Goal: Task Accomplishment & Management: Use online tool/utility

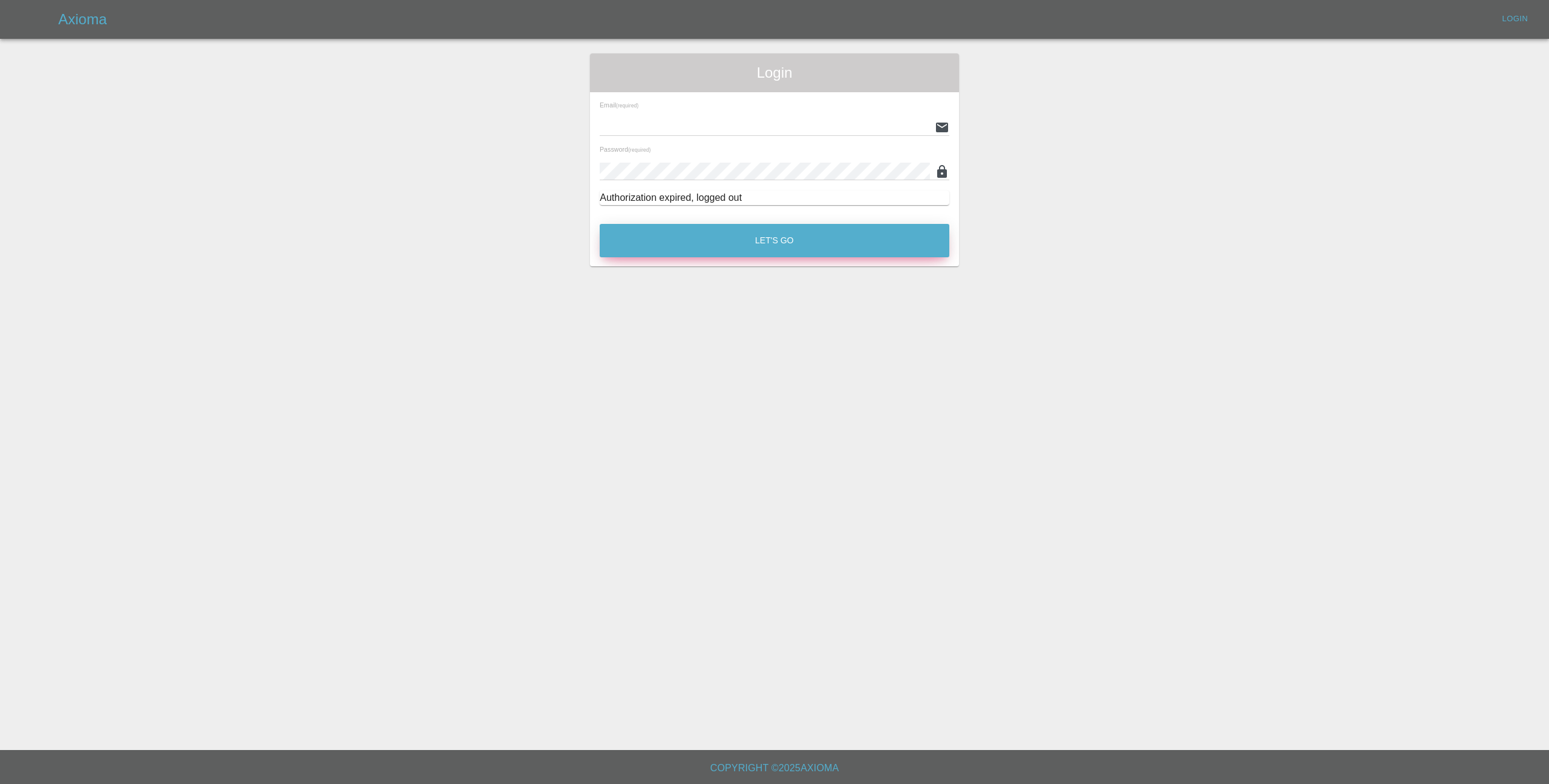
type input "[EMAIL_ADDRESS][DOMAIN_NAME]"
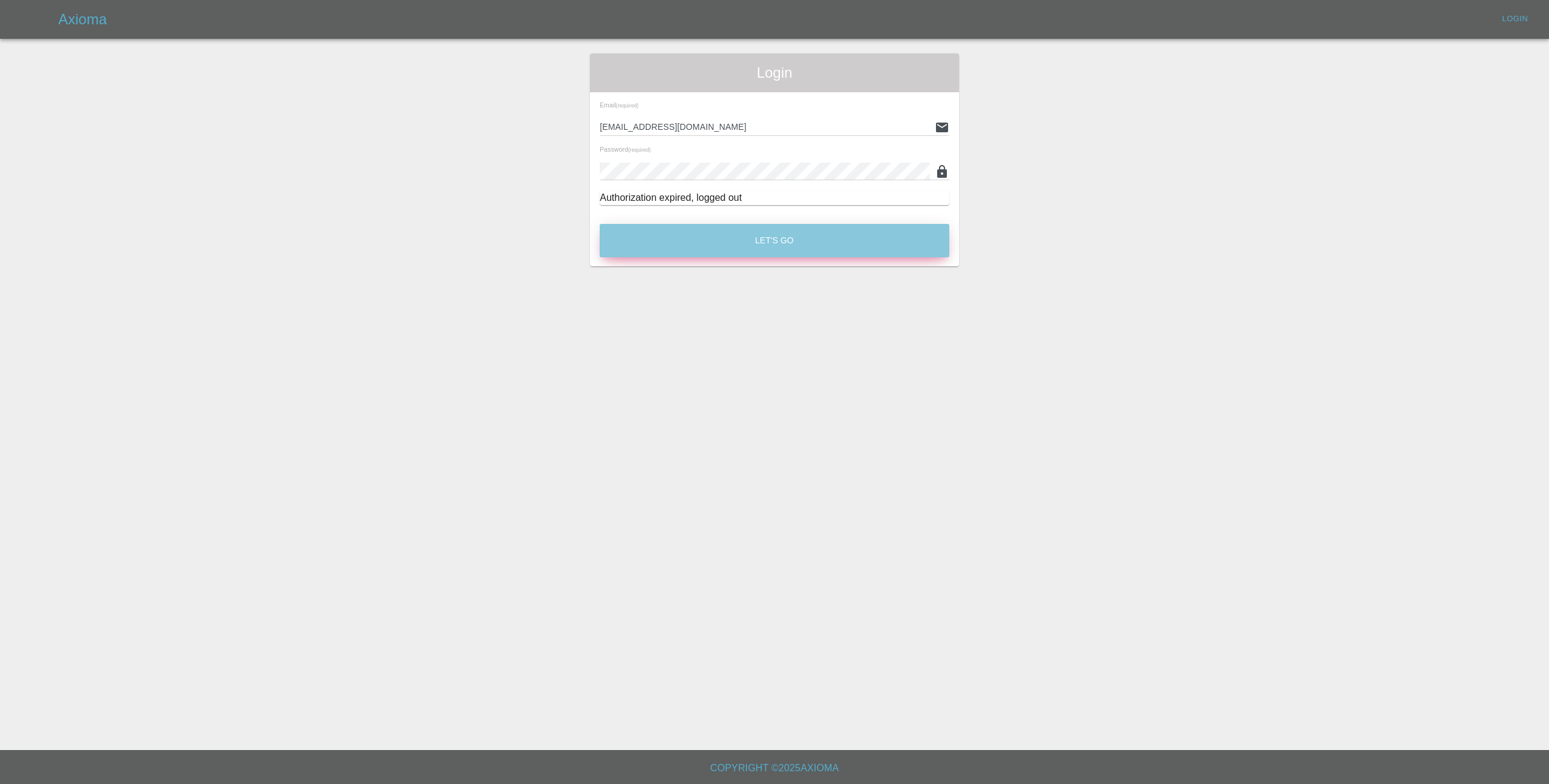
click at [758, 238] on button "Let's Go" at bounding box center [774, 241] width 350 height 33
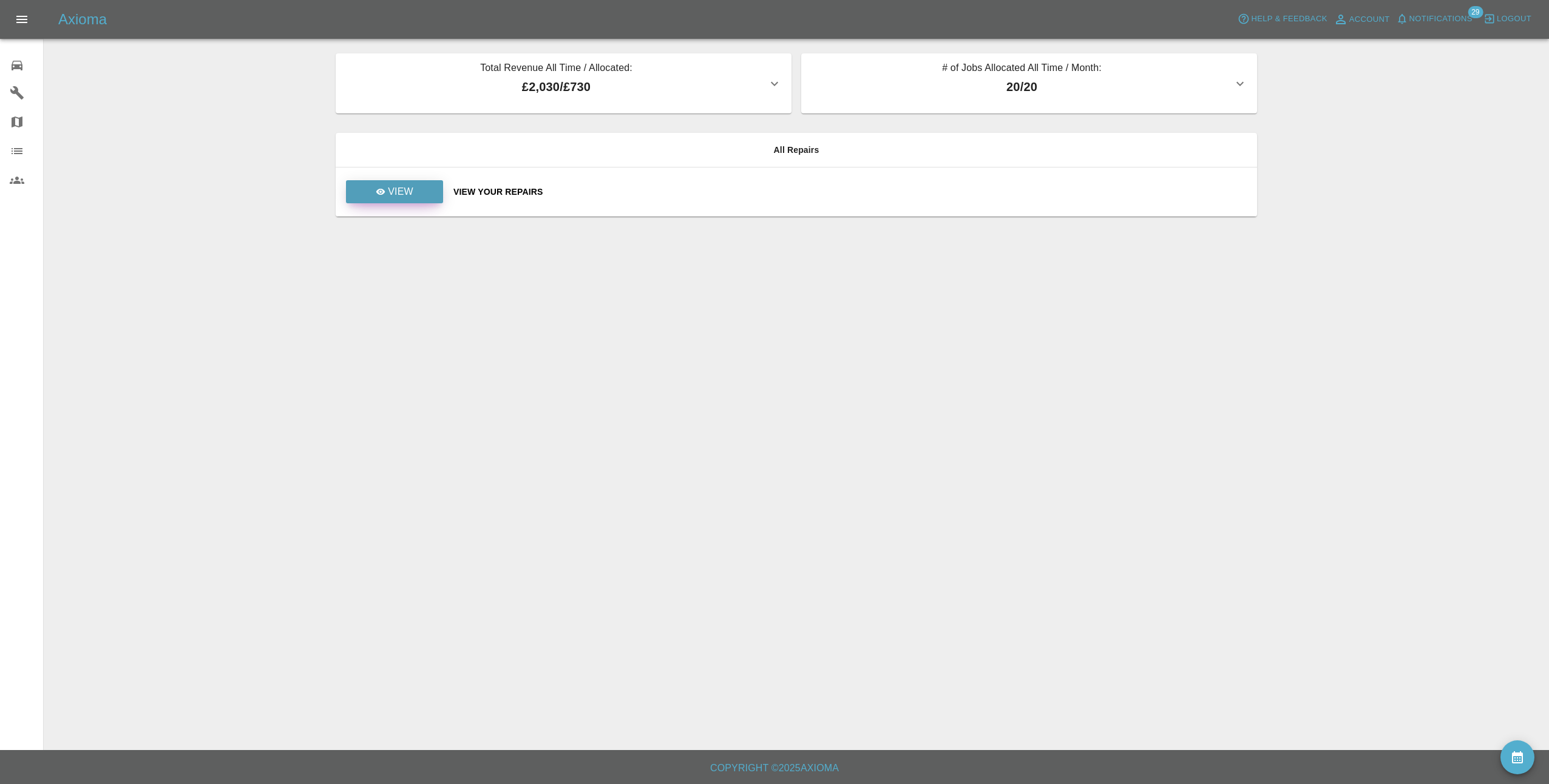
click at [406, 190] on p "View" at bounding box center [401, 192] width 25 height 14
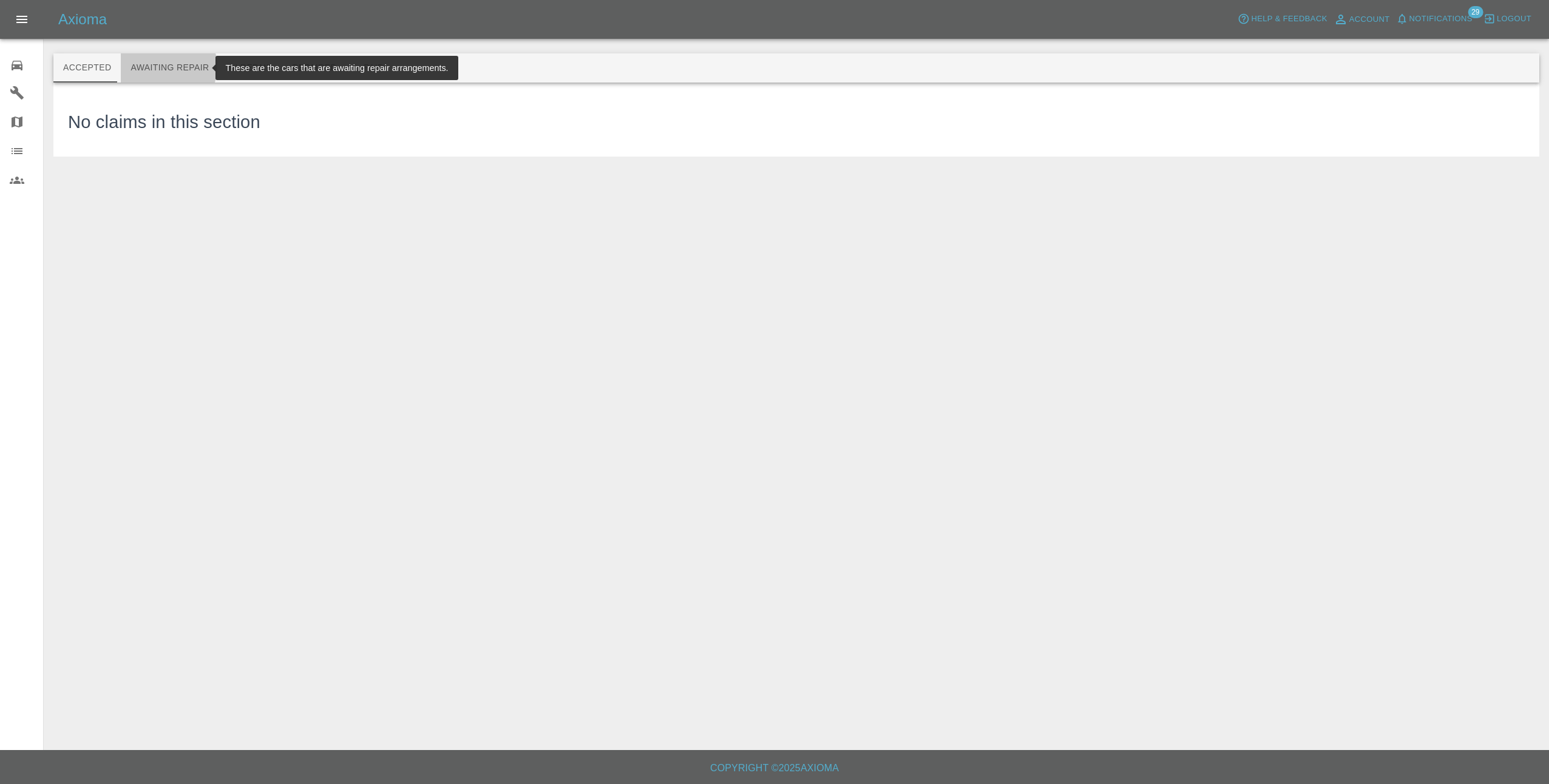
click at [161, 67] on button "Awaiting Repair" at bounding box center [170, 68] width 98 height 29
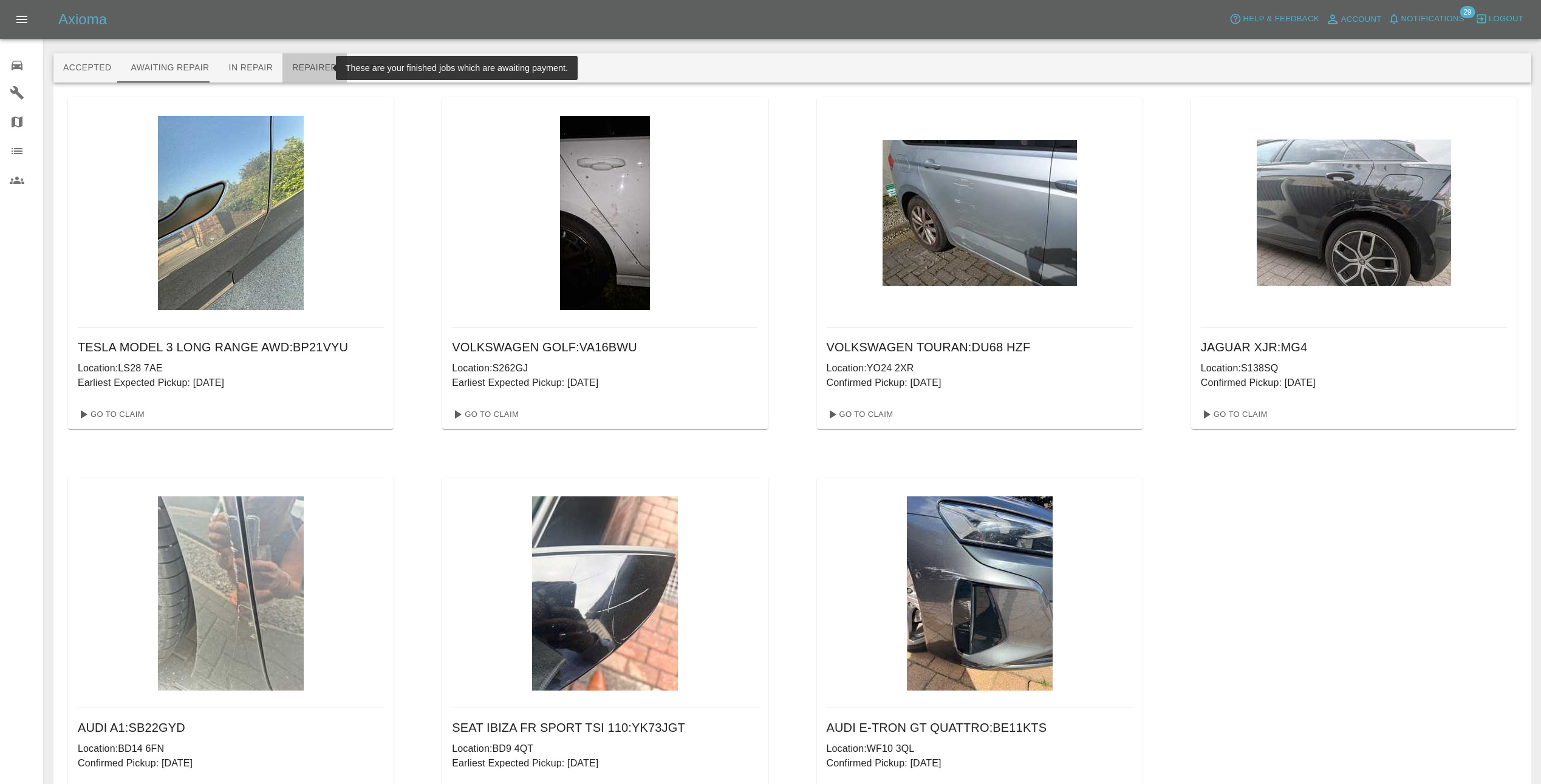
click at [309, 64] on button "Repaired" at bounding box center [314, 68] width 65 height 29
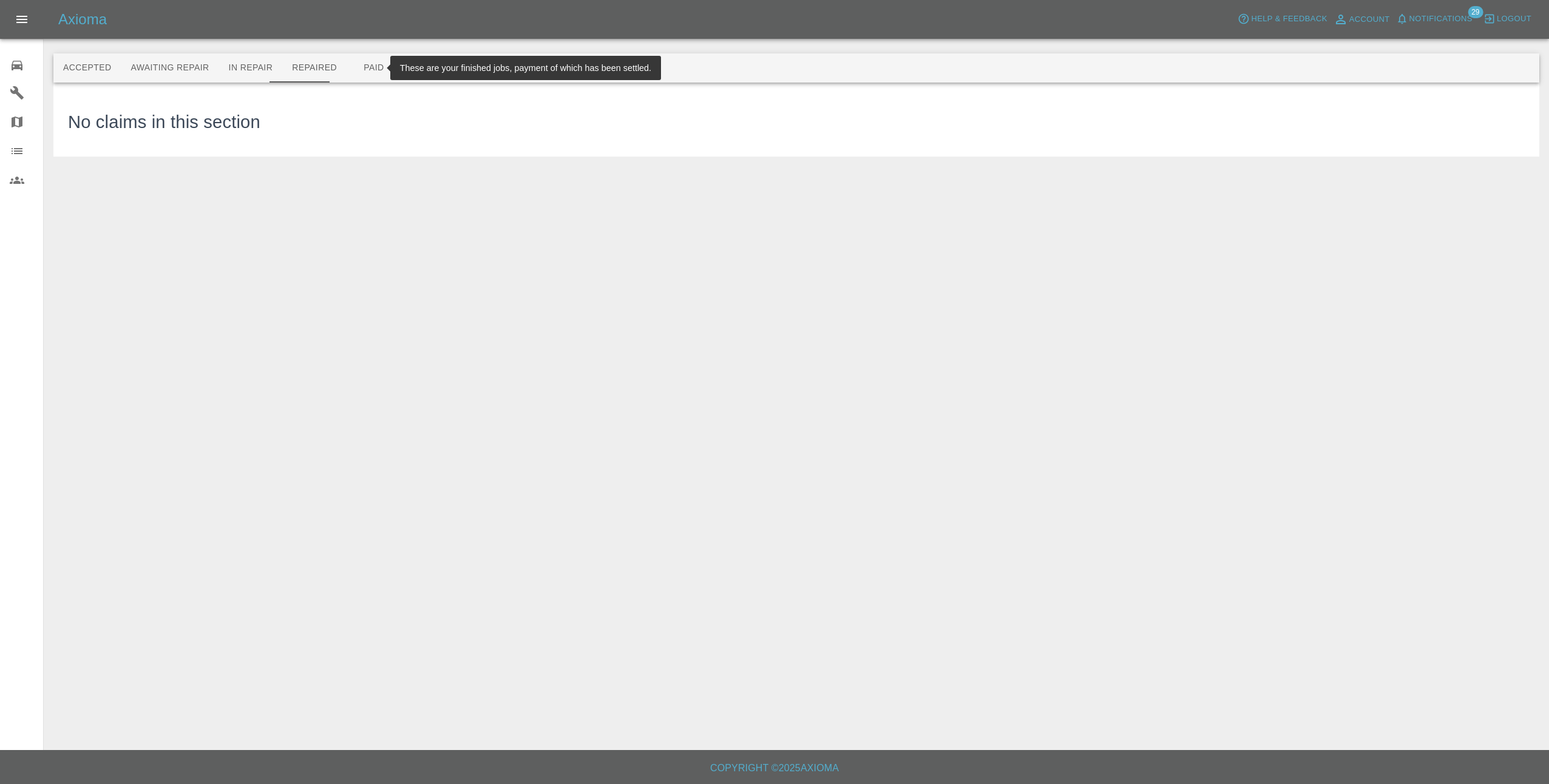
click at [348, 66] on button "Paid" at bounding box center [374, 68] width 55 height 29
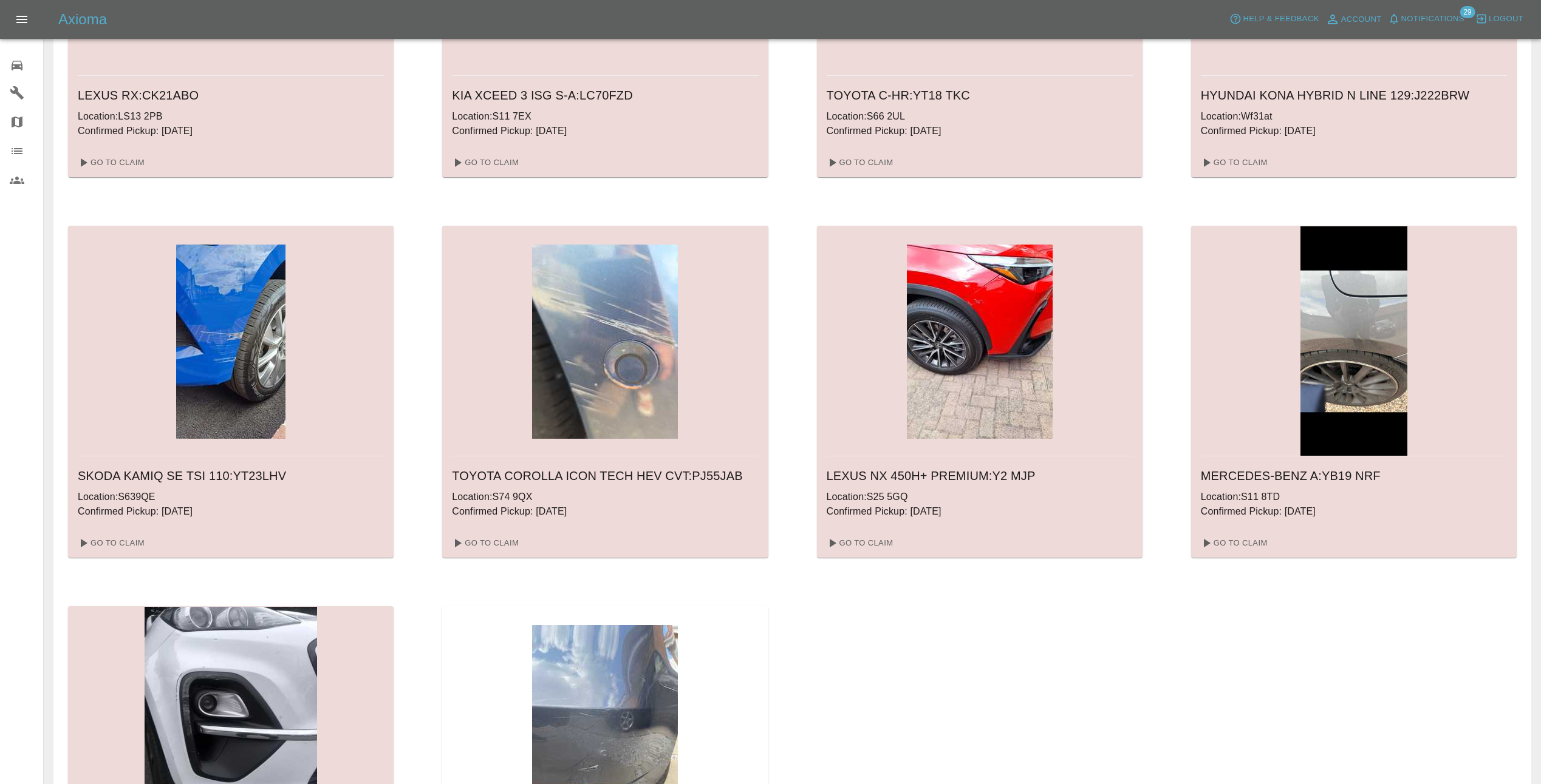
scroll to position [304, 0]
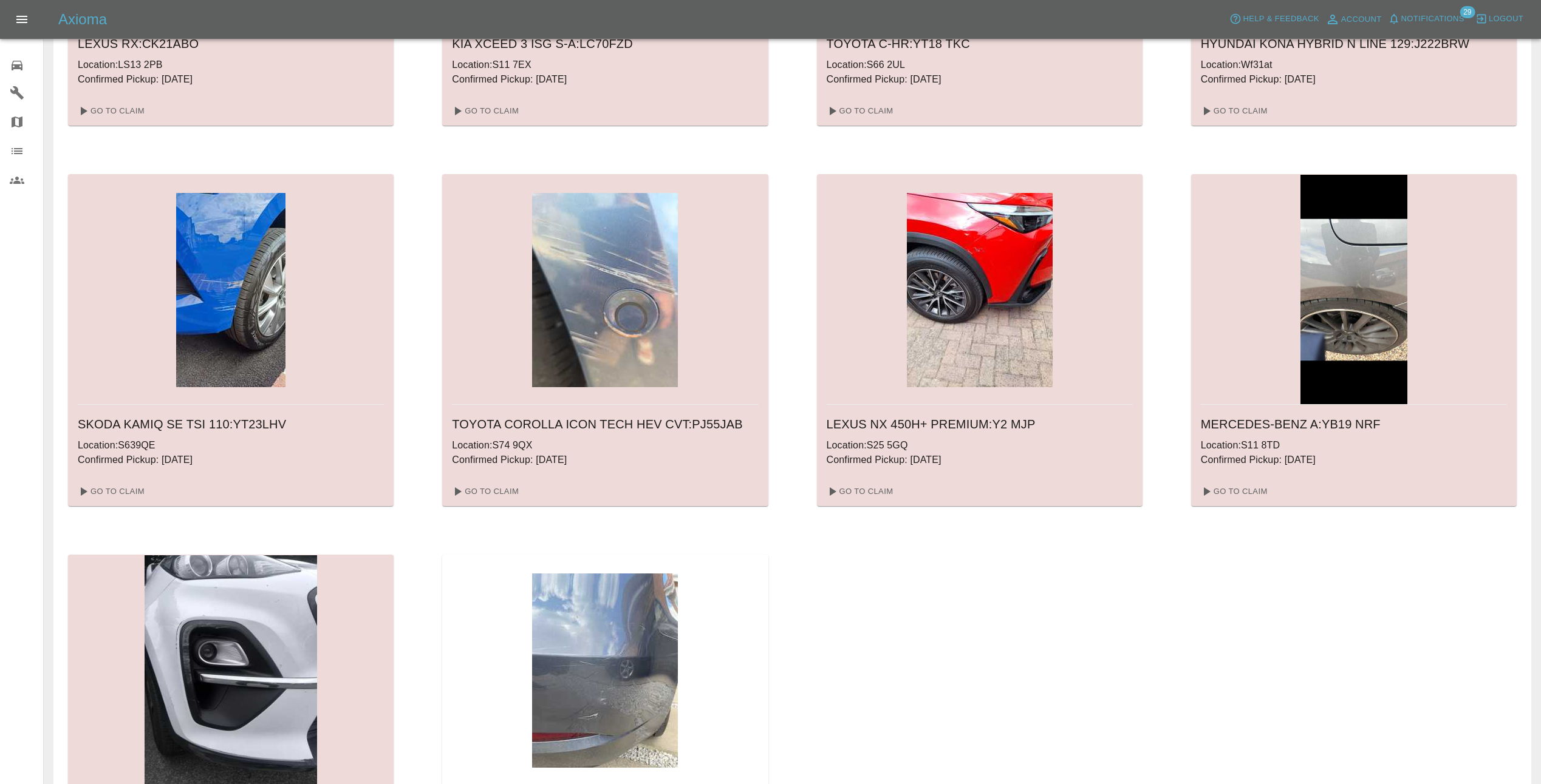
click at [1355, 297] on img at bounding box center [1353, 289] width 106 height 230
click at [1232, 495] on link "Go To Claim" at bounding box center [1233, 492] width 75 height 19
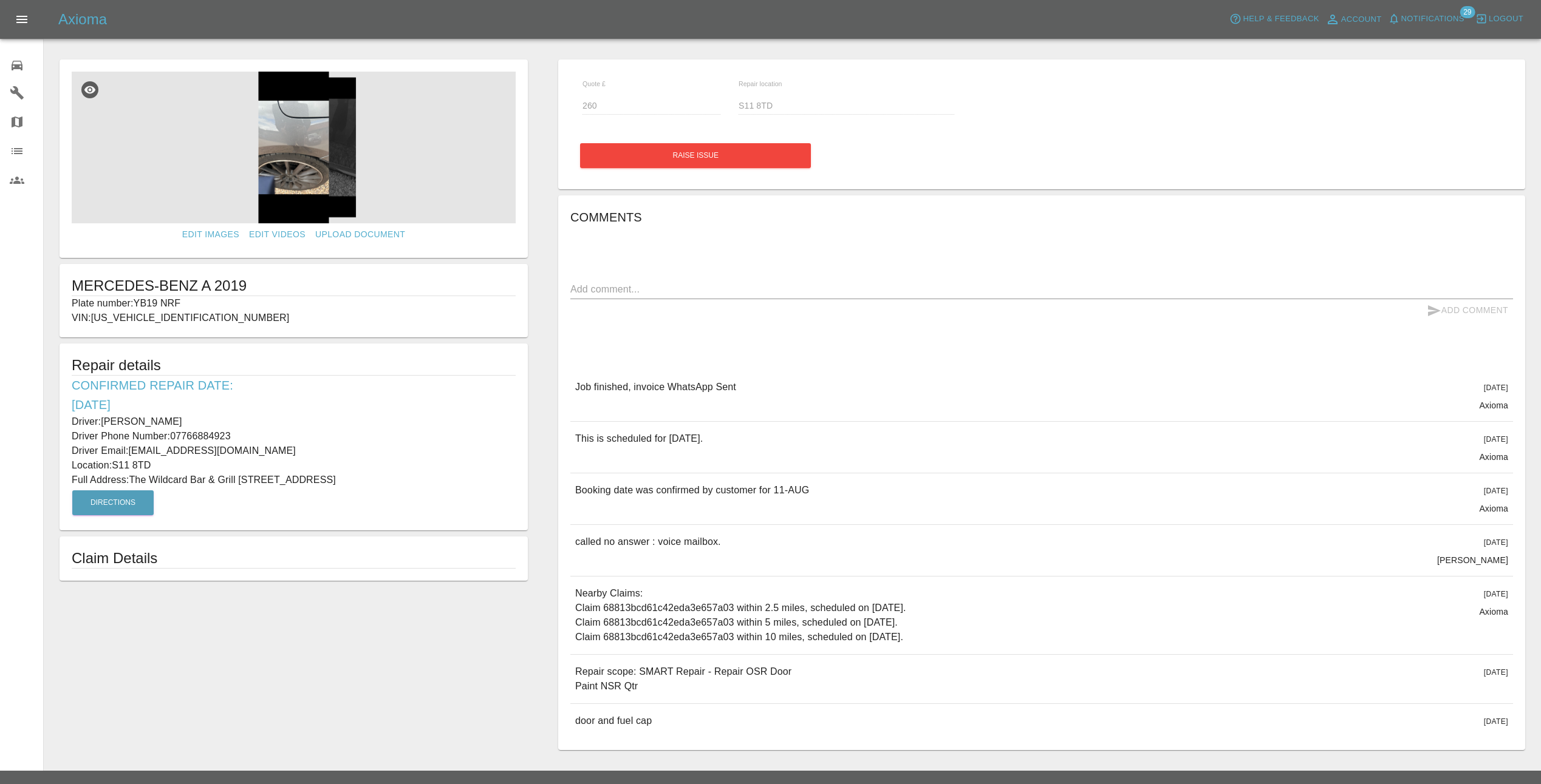
click at [303, 159] on img at bounding box center [293, 147] width 444 height 151
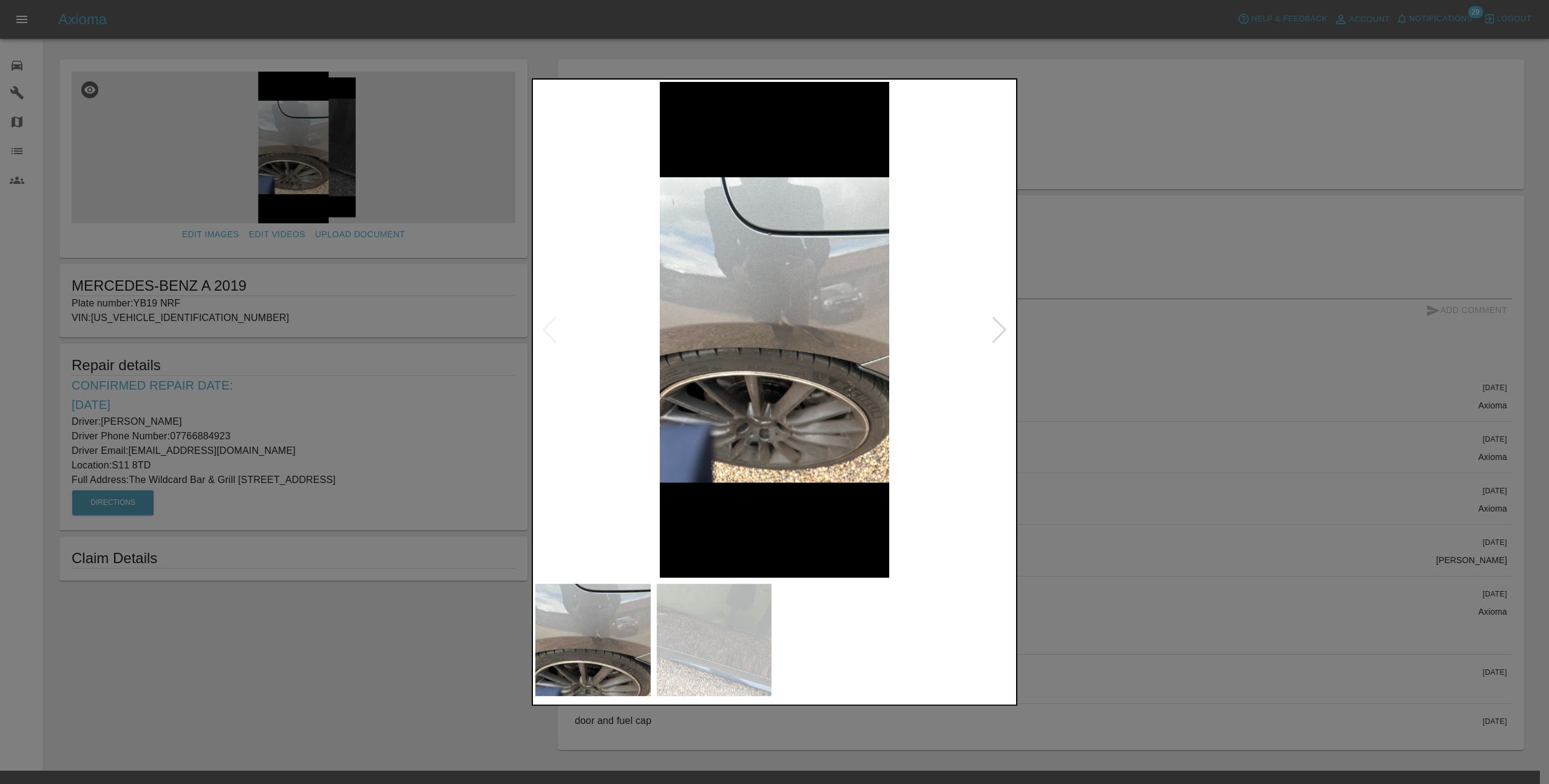
click at [998, 324] on div at bounding box center [999, 331] width 17 height 27
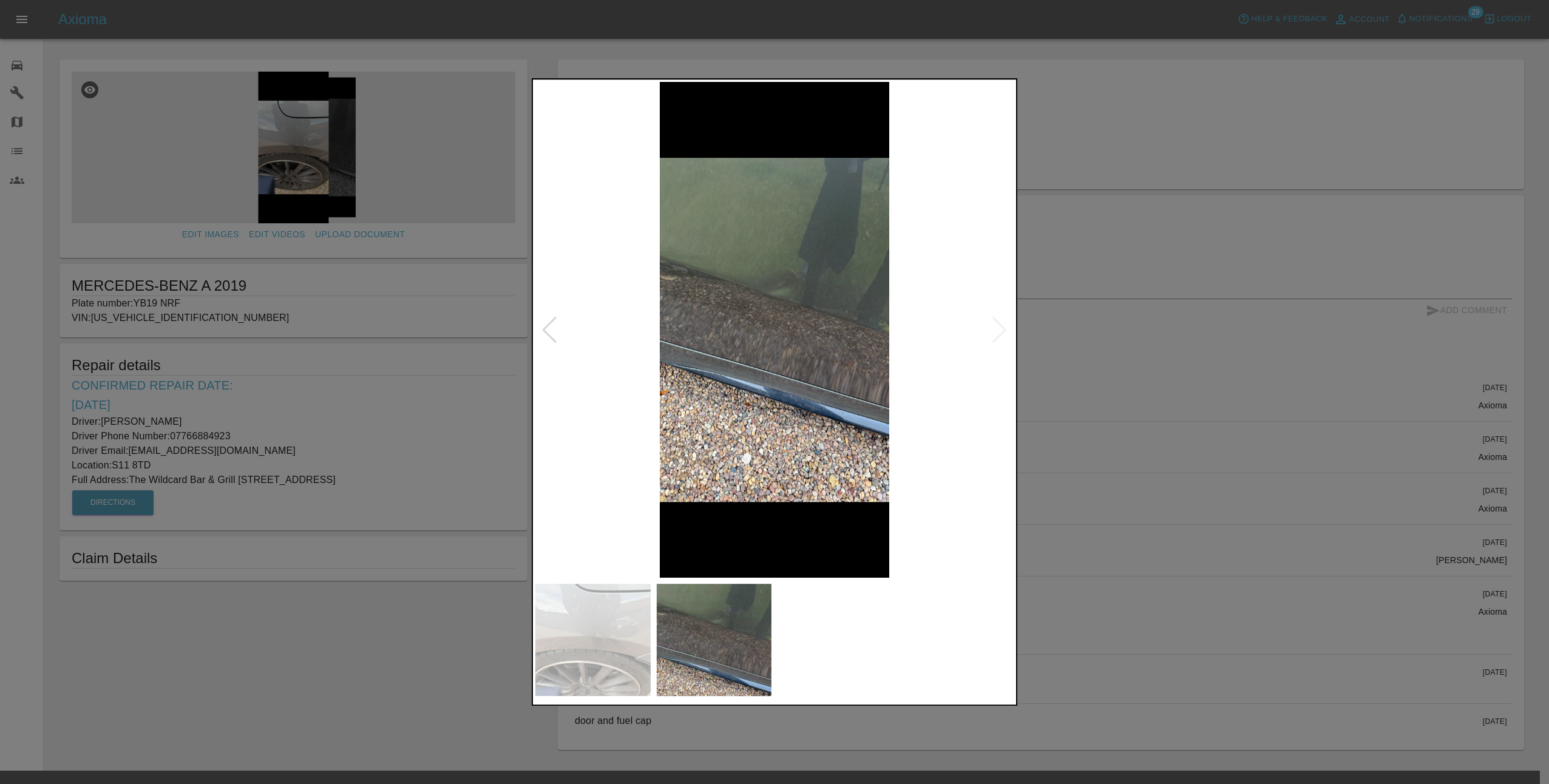
click at [998, 324] on img at bounding box center [774, 330] width 478 height 496
click at [1092, 313] on div at bounding box center [774, 392] width 1549 height 784
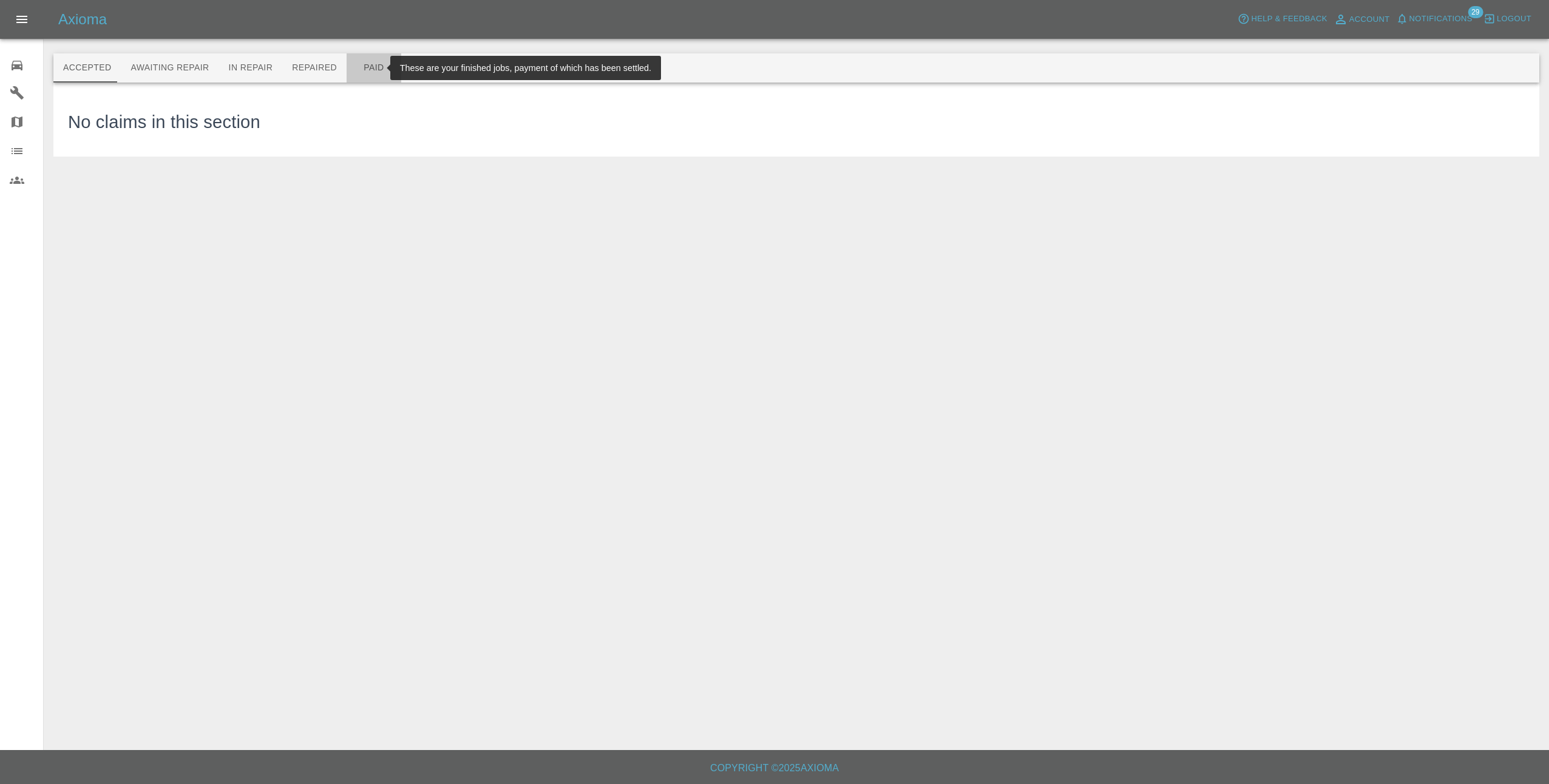
click at [361, 71] on button "Paid" at bounding box center [374, 68] width 55 height 29
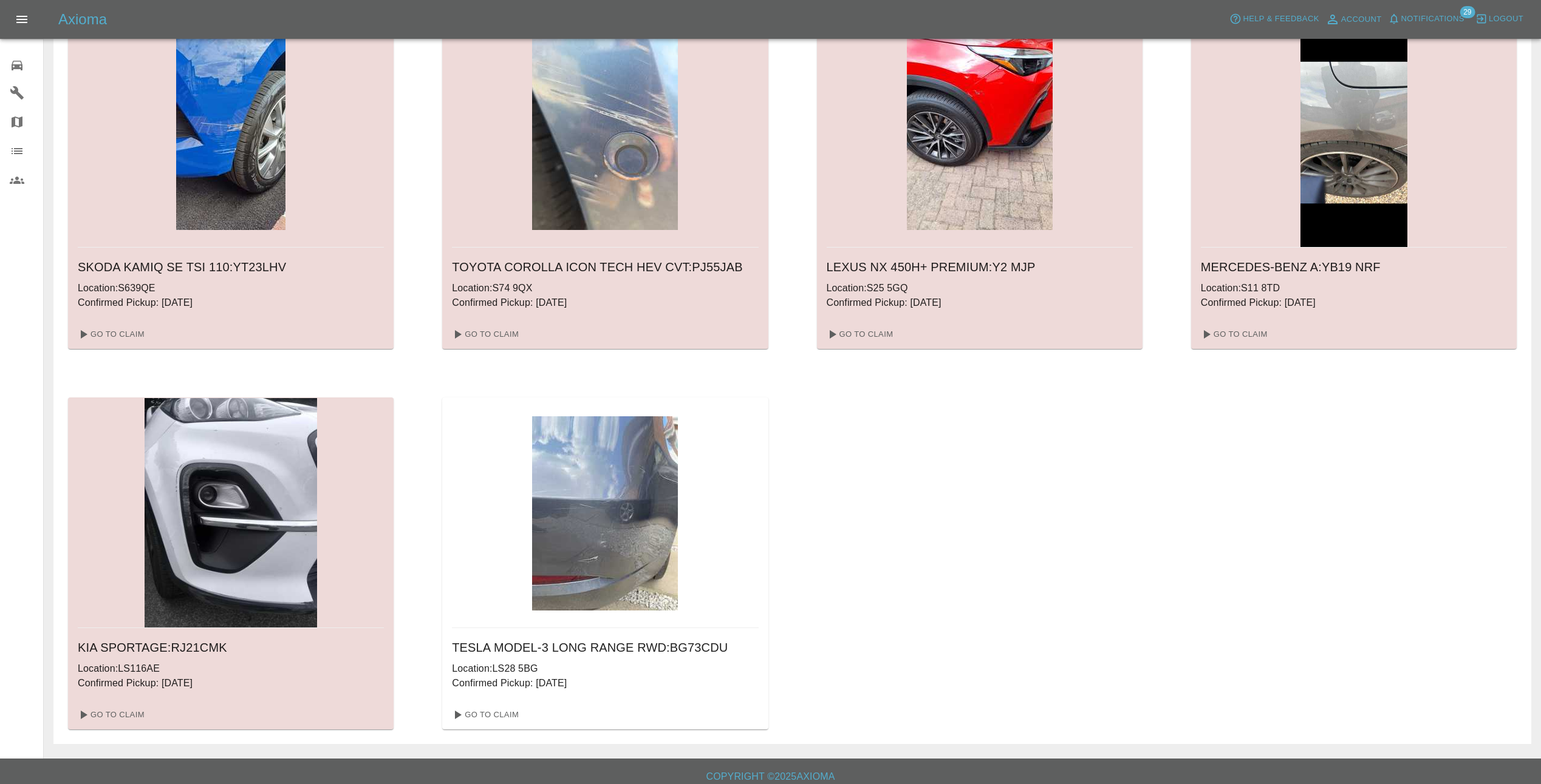
scroll to position [469, 0]
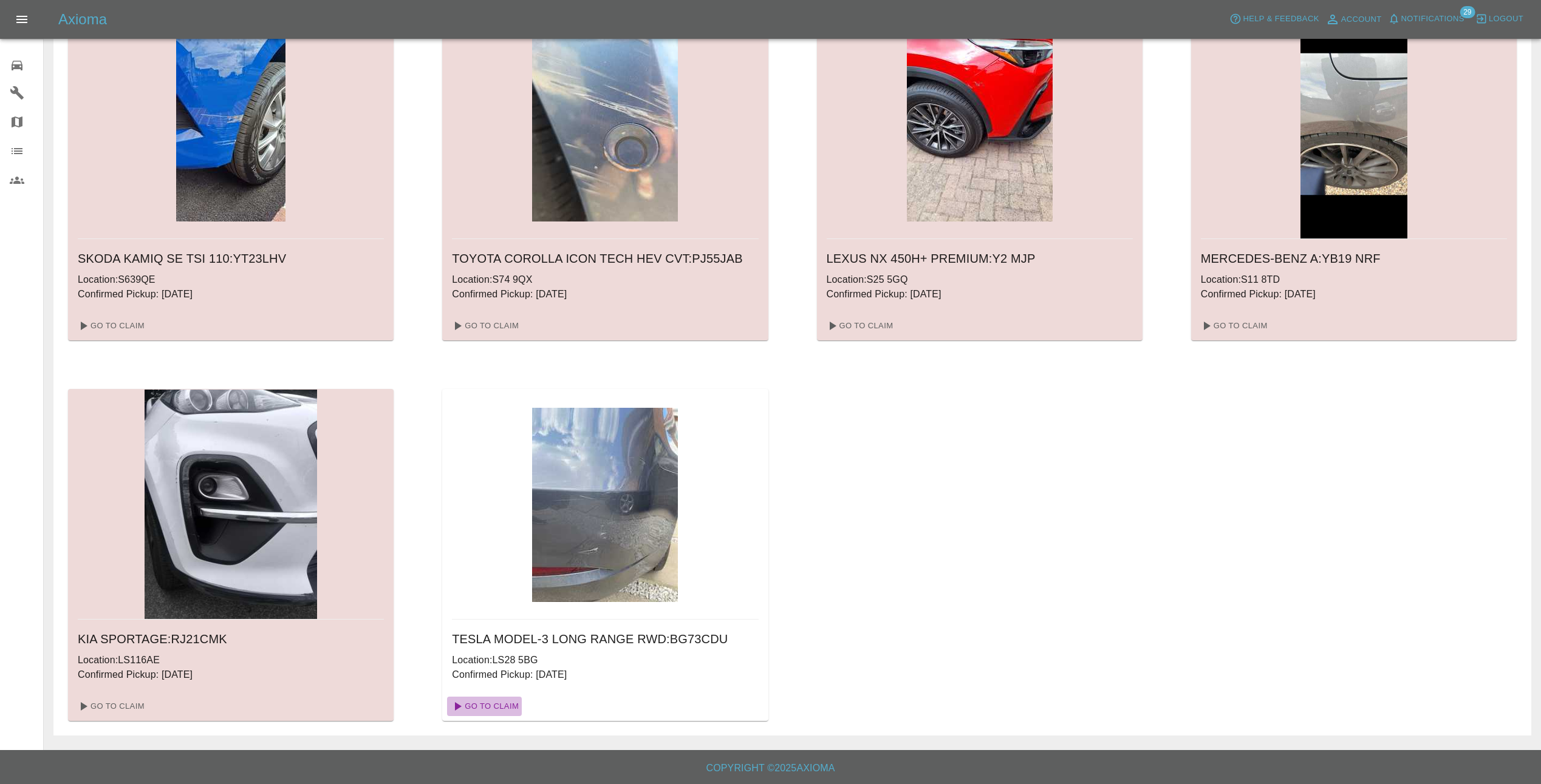
click at [491, 704] on link "Go To Claim" at bounding box center [485, 707] width 75 height 19
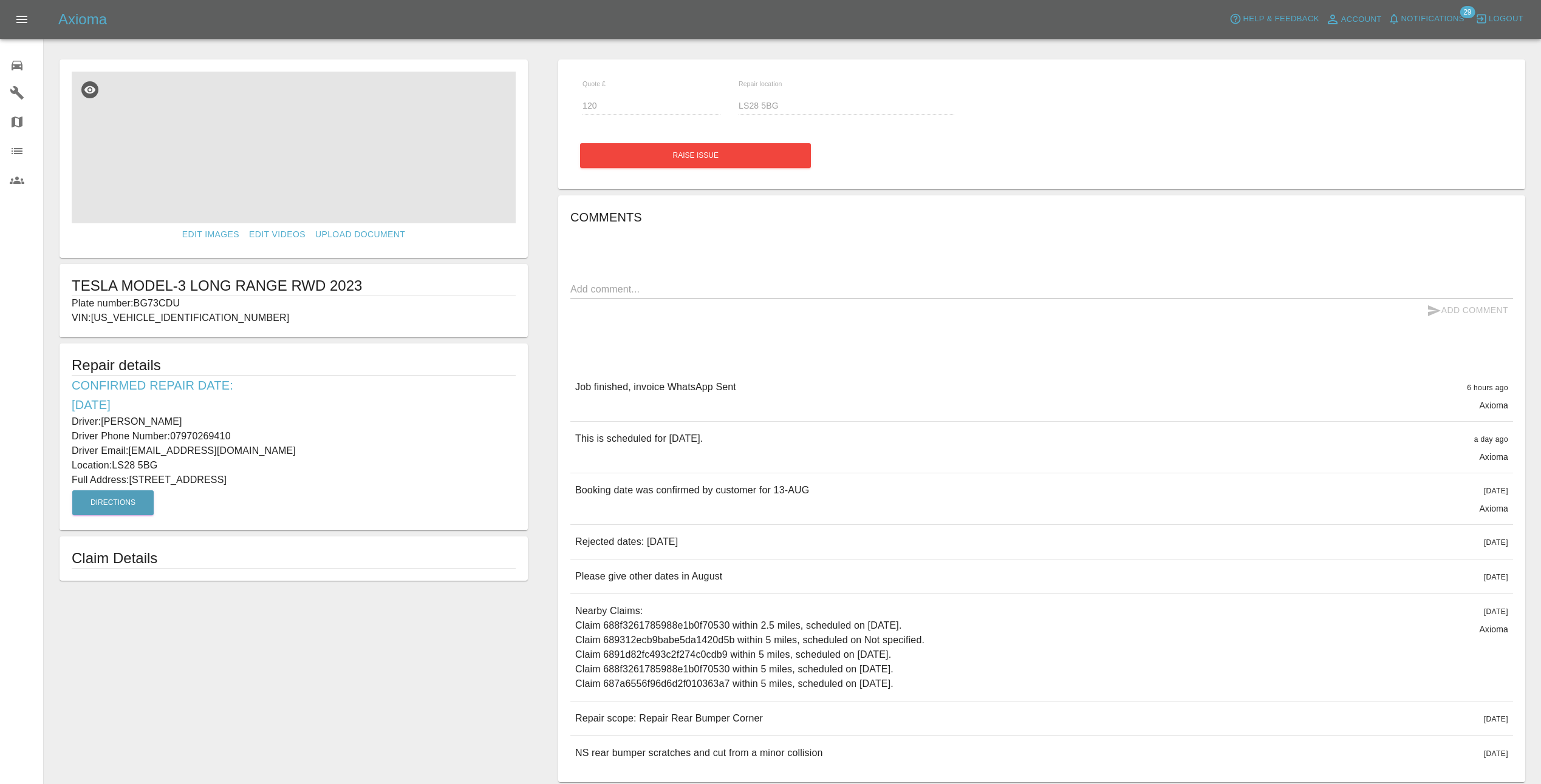
click at [307, 157] on img at bounding box center [293, 147] width 444 height 151
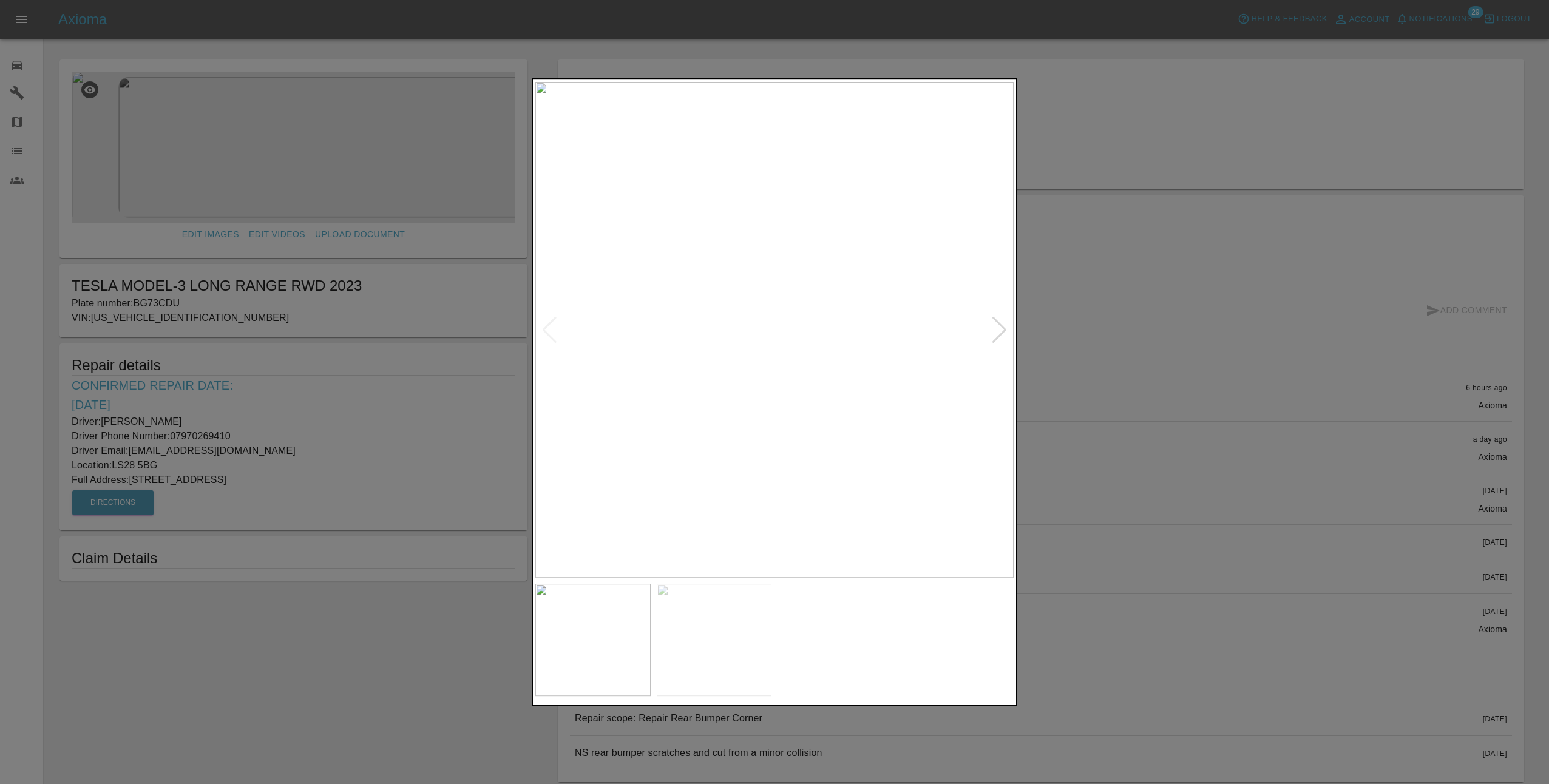
click at [1004, 328] on div at bounding box center [999, 331] width 17 height 27
click at [542, 327] on div at bounding box center [550, 331] width 17 height 27
click at [551, 335] on img at bounding box center [774, 330] width 478 height 496
click at [1006, 335] on div at bounding box center [999, 331] width 17 height 27
click at [1149, 388] on div at bounding box center [774, 392] width 1549 height 784
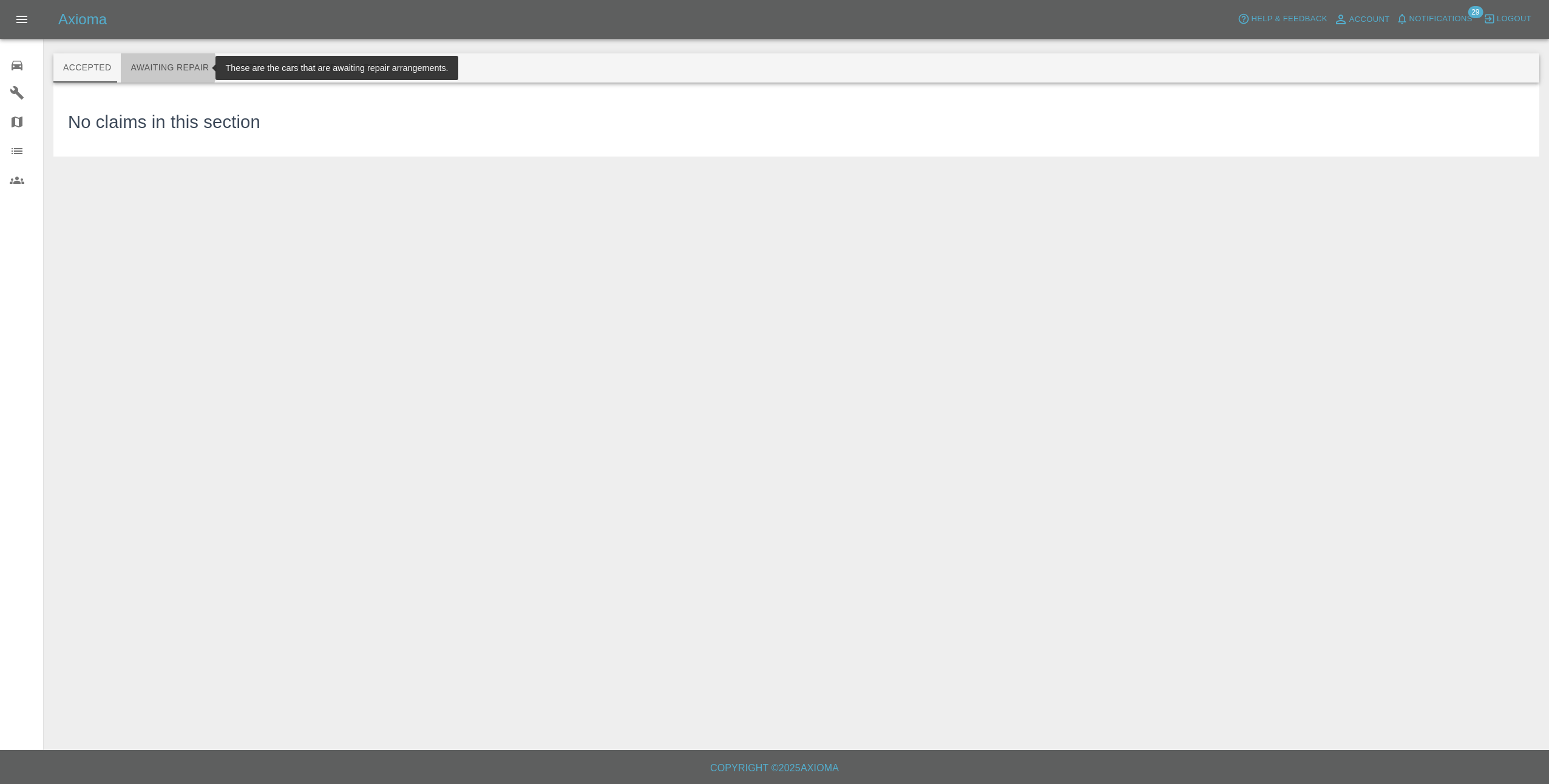
click at [159, 68] on button "Awaiting Repair" at bounding box center [170, 68] width 98 height 29
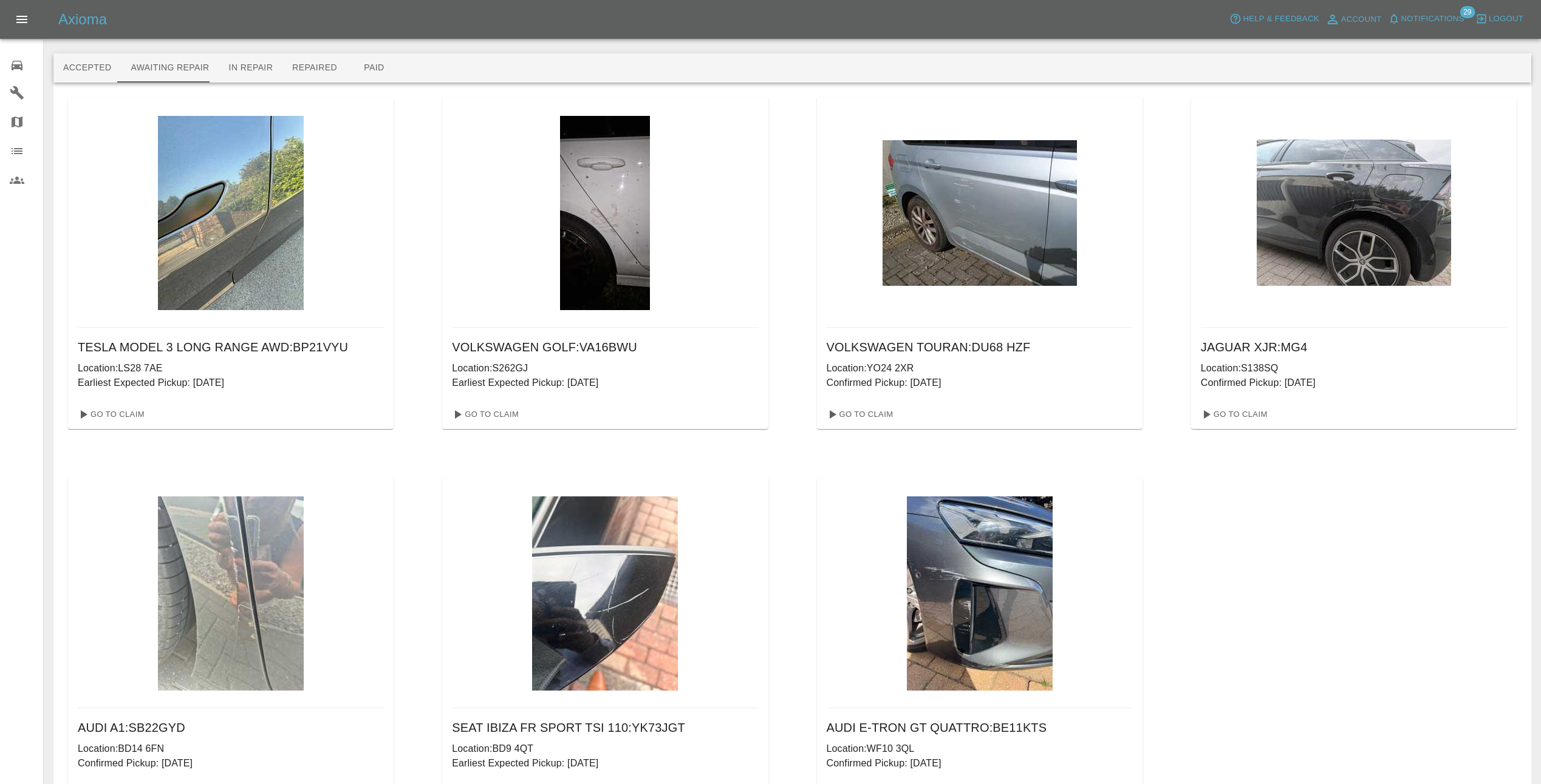
click at [238, 245] on img at bounding box center [230, 214] width 146 height 194
click at [126, 412] on link "Go To Claim" at bounding box center [110, 414] width 75 height 19
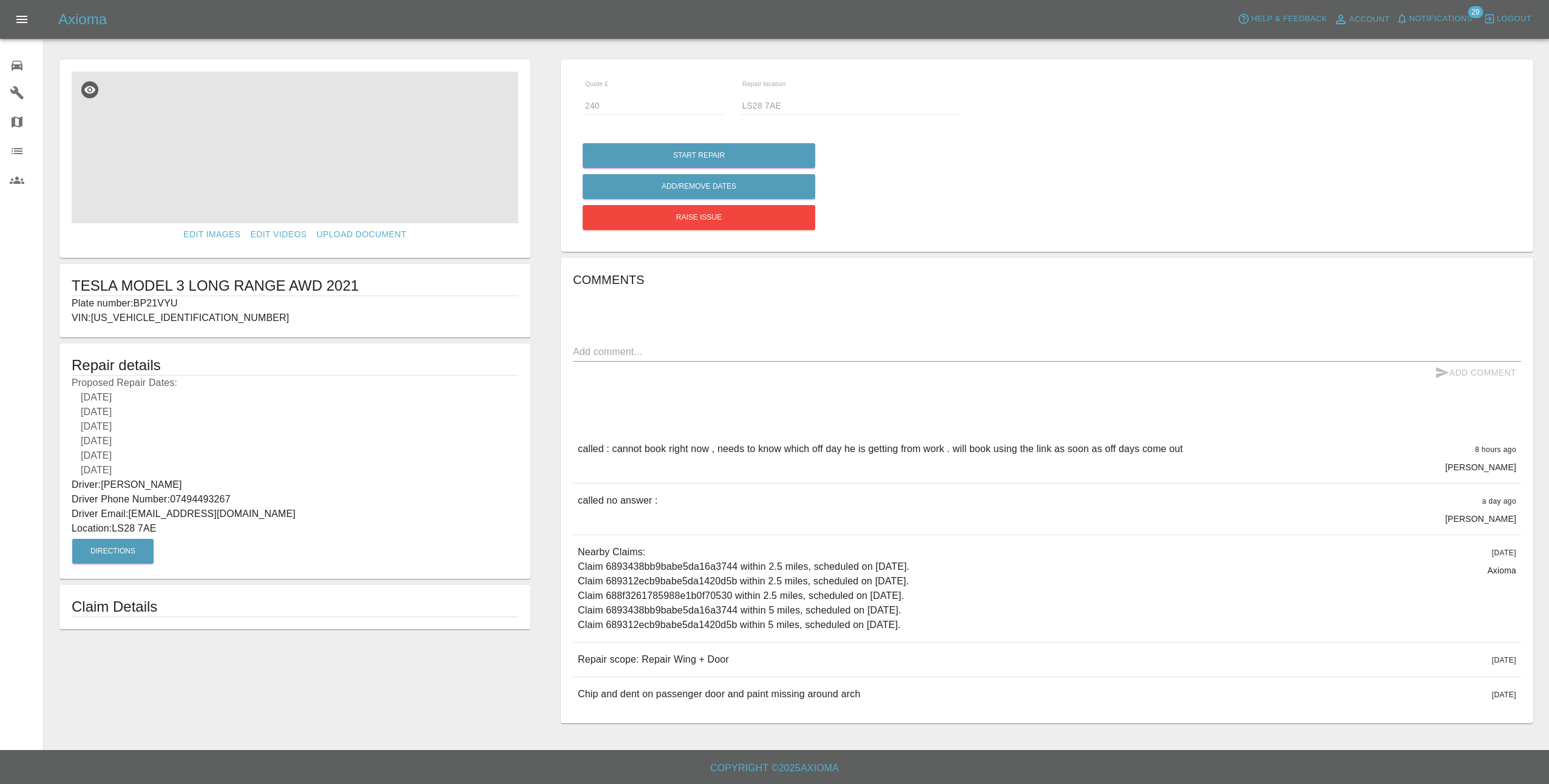
click at [293, 139] on img at bounding box center [295, 147] width 447 height 151
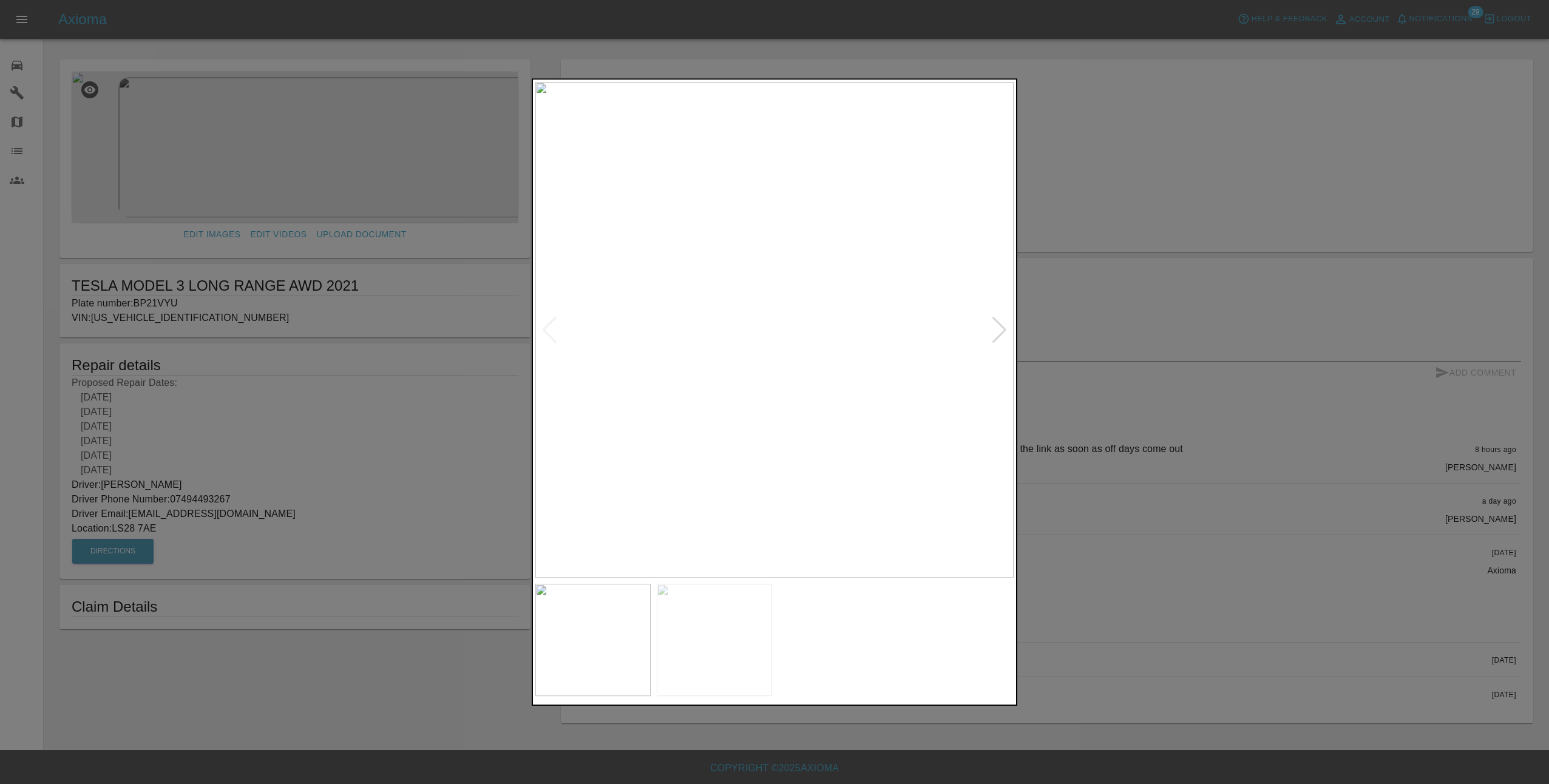
click at [998, 327] on div at bounding box center [999, 331] width 17 height 27
click at [998, 327] on img at bounding box center [774, 330] width 478 height 496
click at [539, 332] on img at bounding box center [774, 330] width 478 height 496
click at [549, 329] on div at bounding box center [550, 331] width 17 height 27
click at [489, 397] on div at bounding box center [774, 392] width 1549 height 784
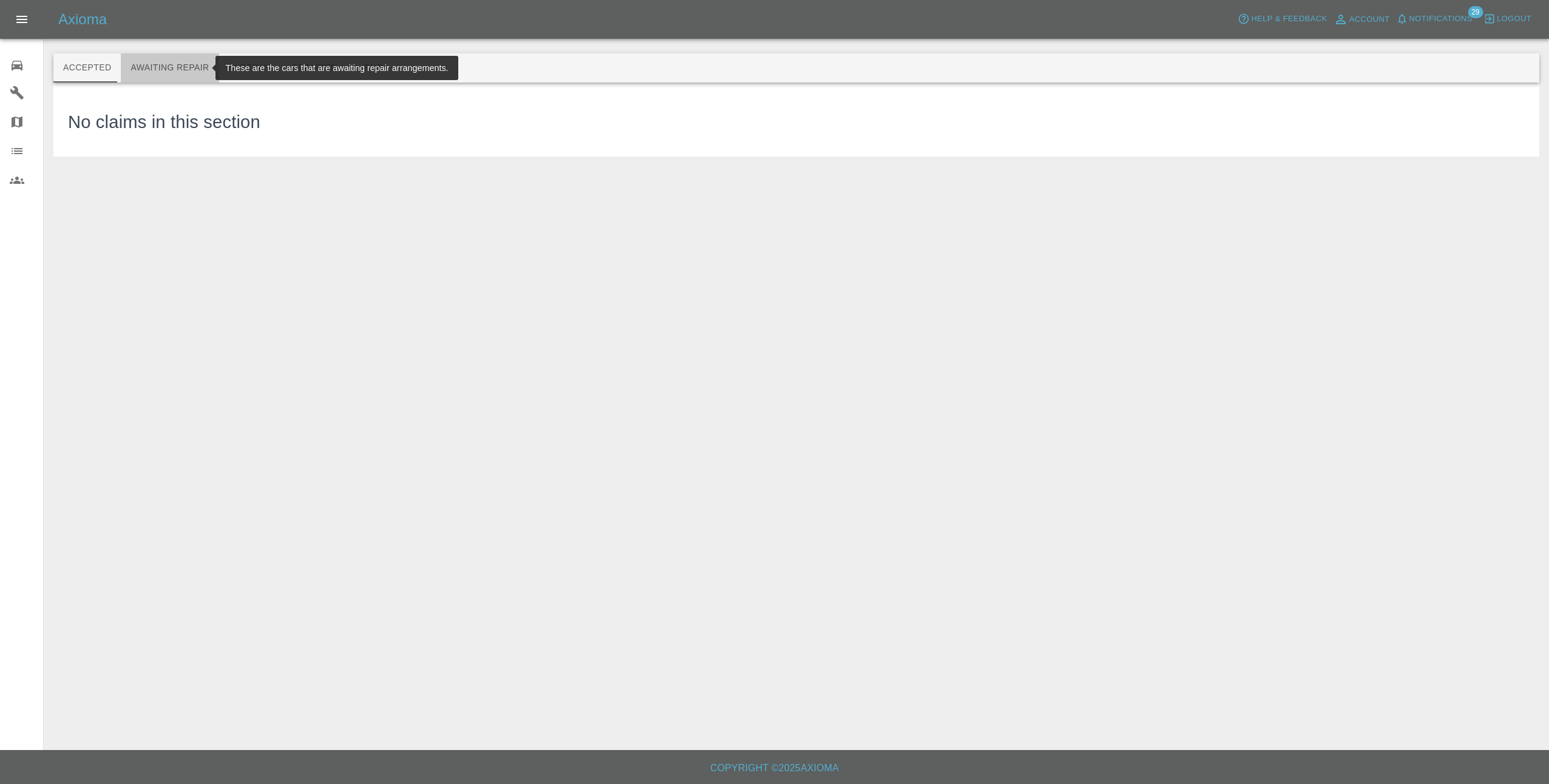
click at [169, 68] on button "Awaiting Repair" at bounding box center [170, 68] width 98 height 29
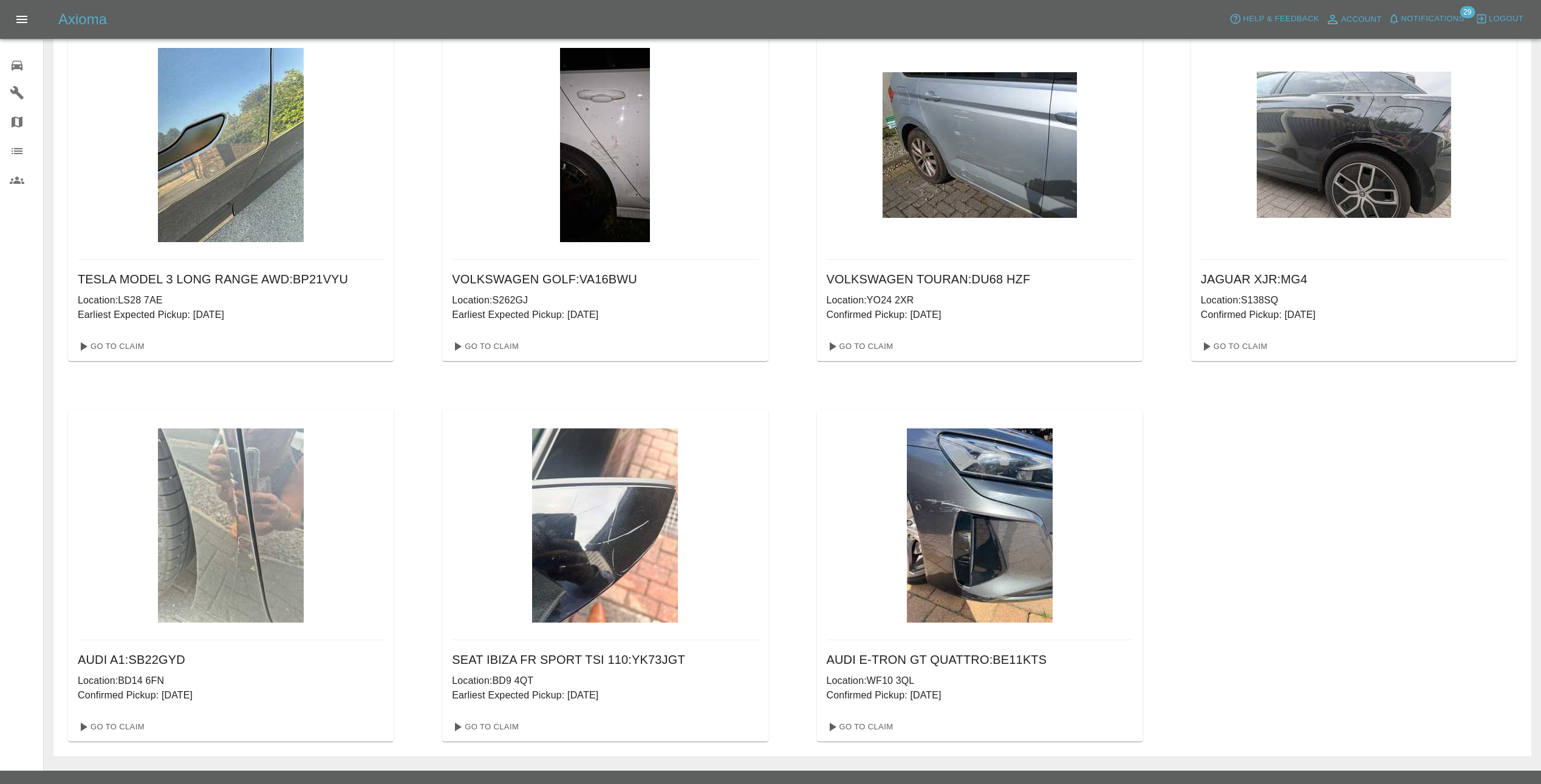
scroll to position [88, 0]
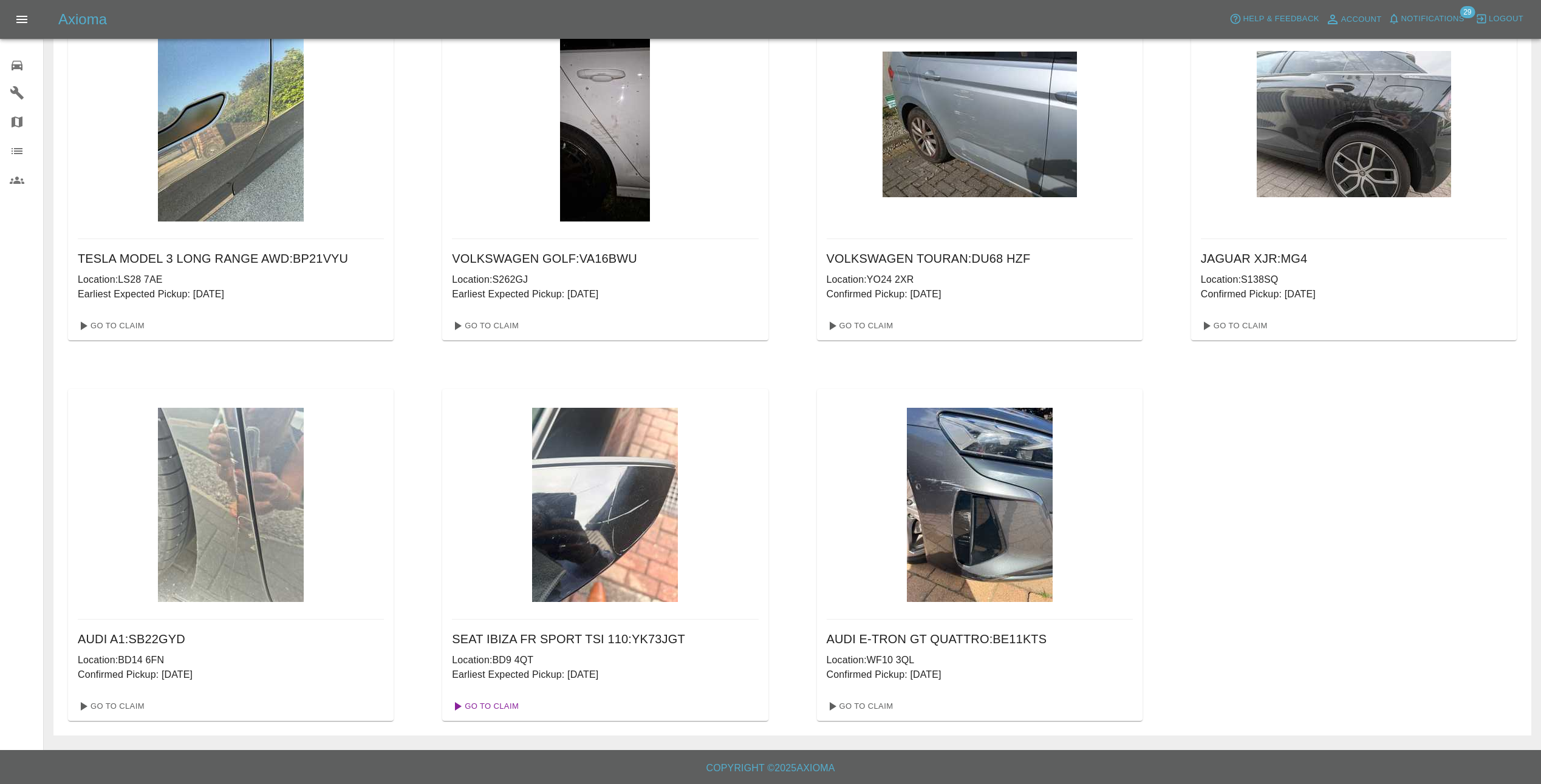
click at [490, 702] on link "Go To Claim" at bounding box center [485, 707] width 75 height 19
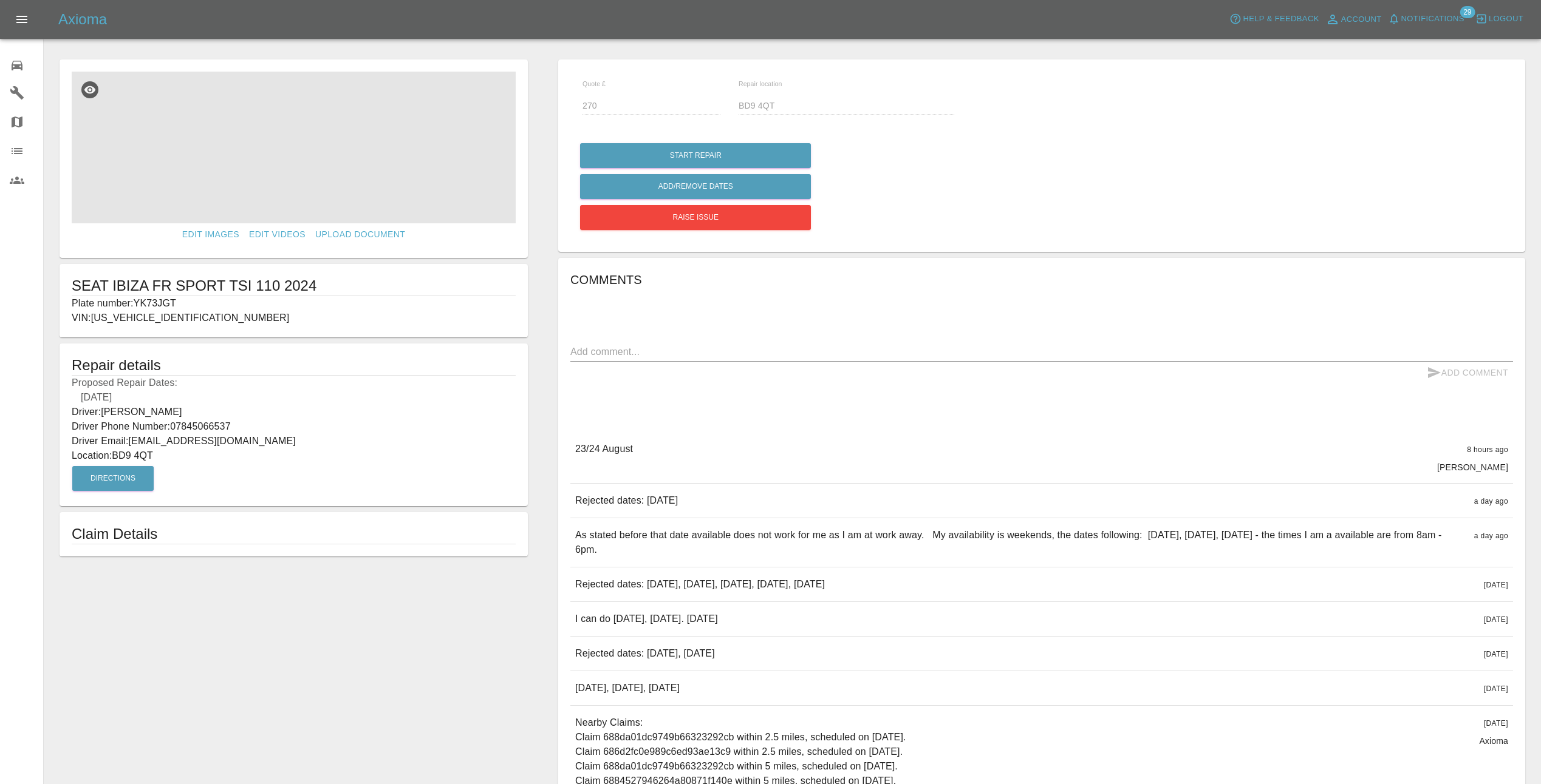
click at [294, 131] on img at bounding box center [293, 147] width 444 height 151
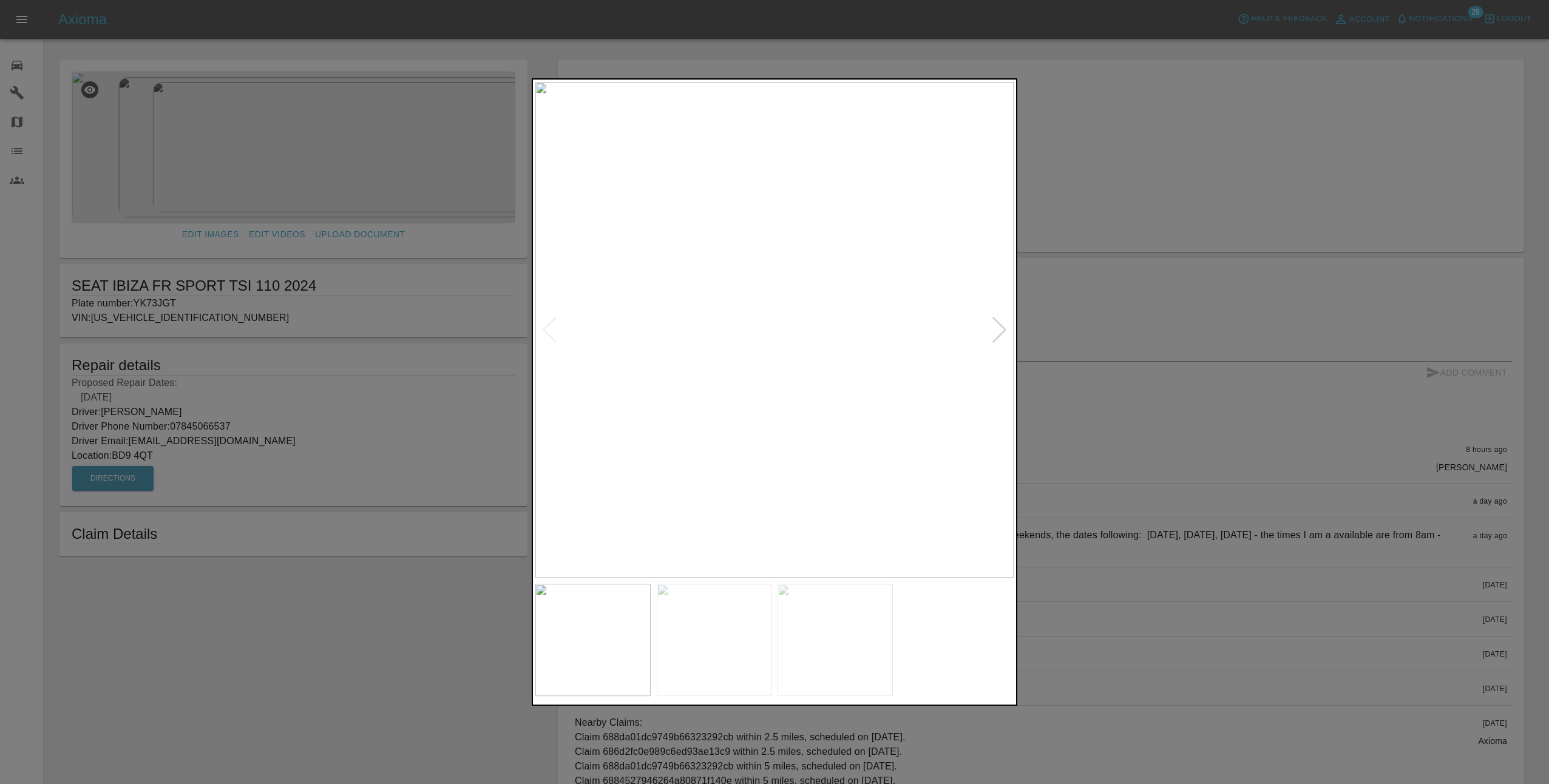
click at [1000, 328] on div at bounding box center [999, 331] width 17 height 27
click at [1133, 312] on div at bounding box center [774, 392] width 1549 height 784
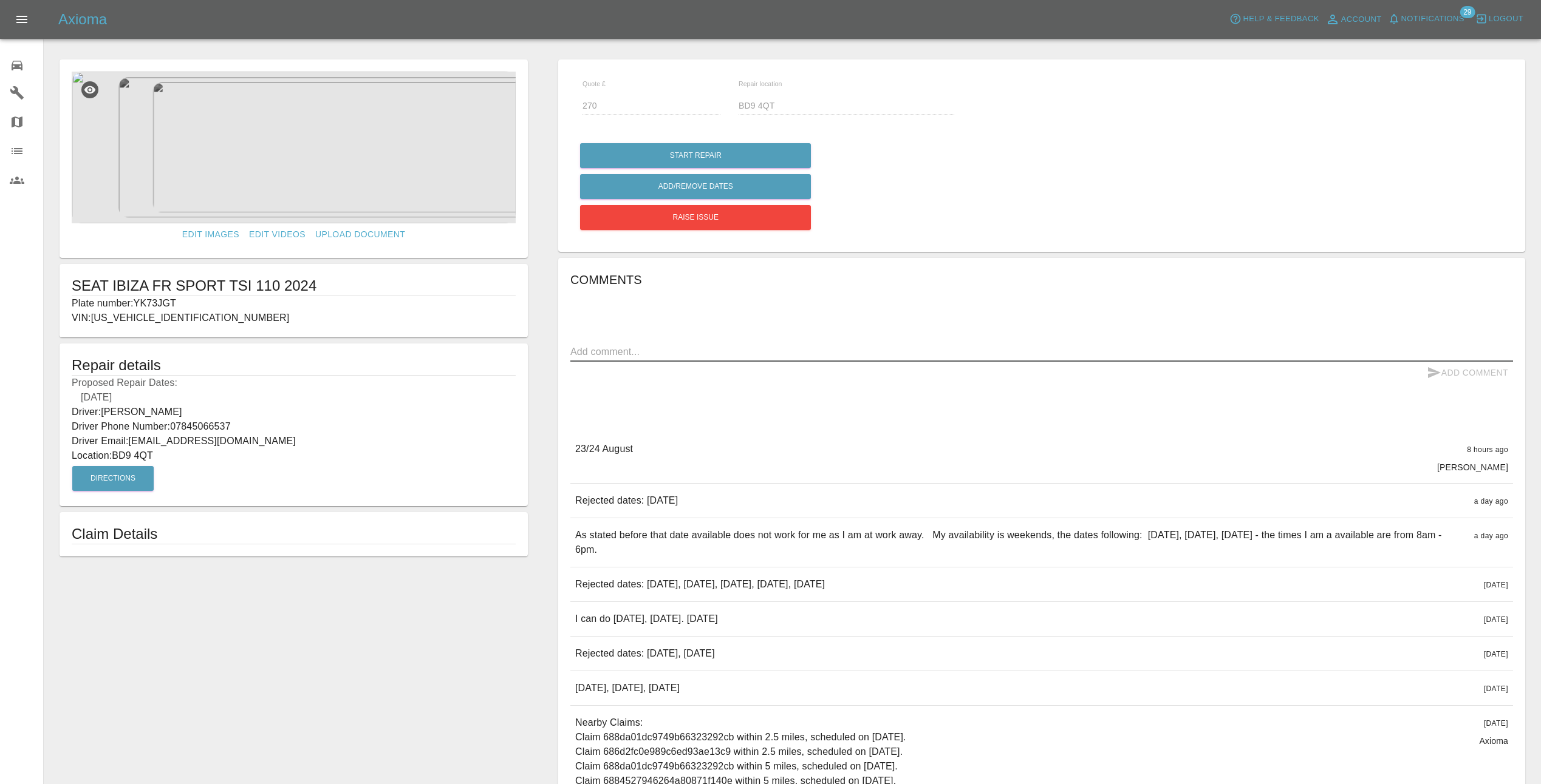
click at [729, 348] on textarea at bounding box center [1041, 352] width 942 height 14
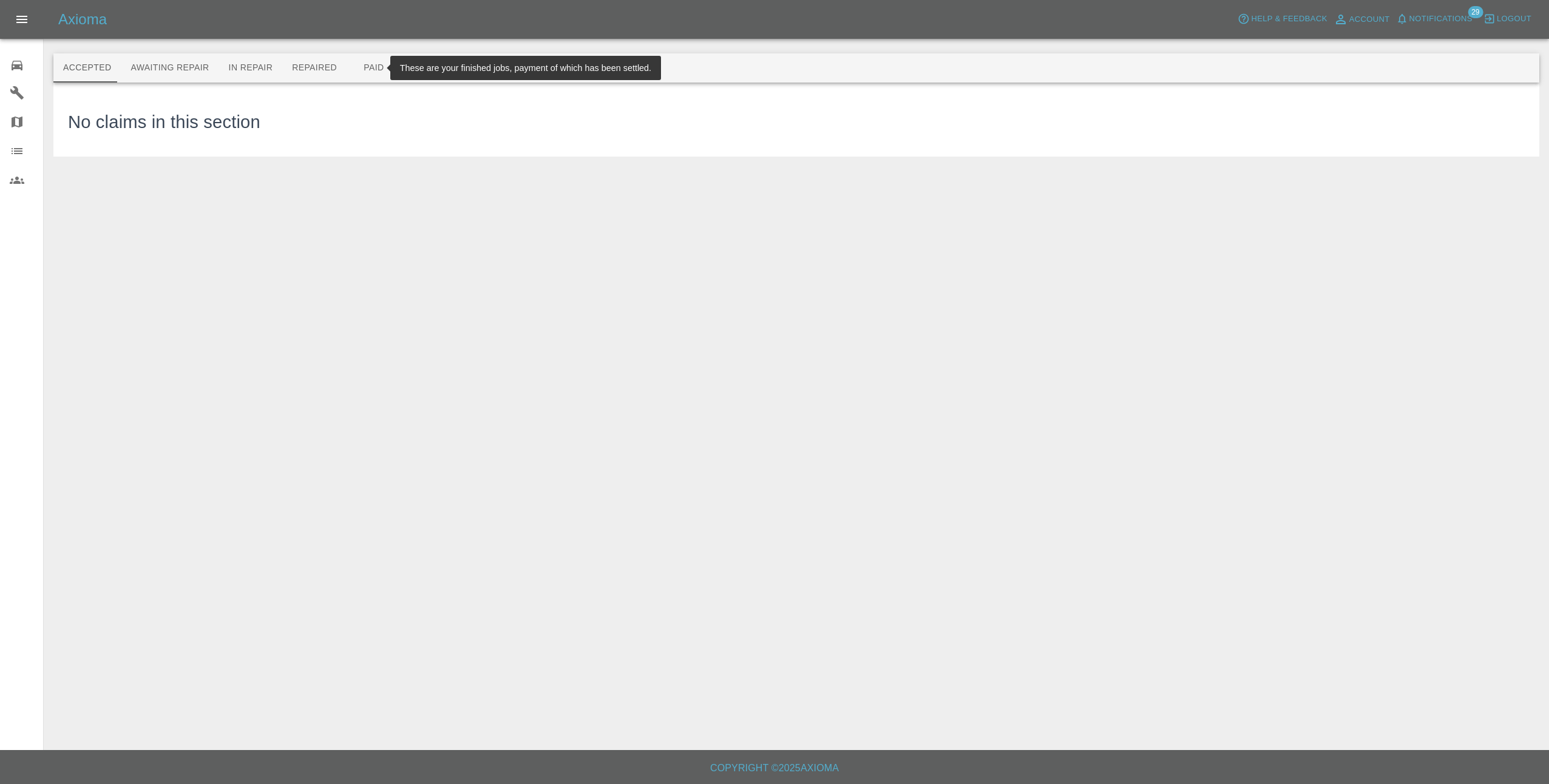
click at [353, 65] on button "Paid" at bounding box center [374, 68] width 55 height 29
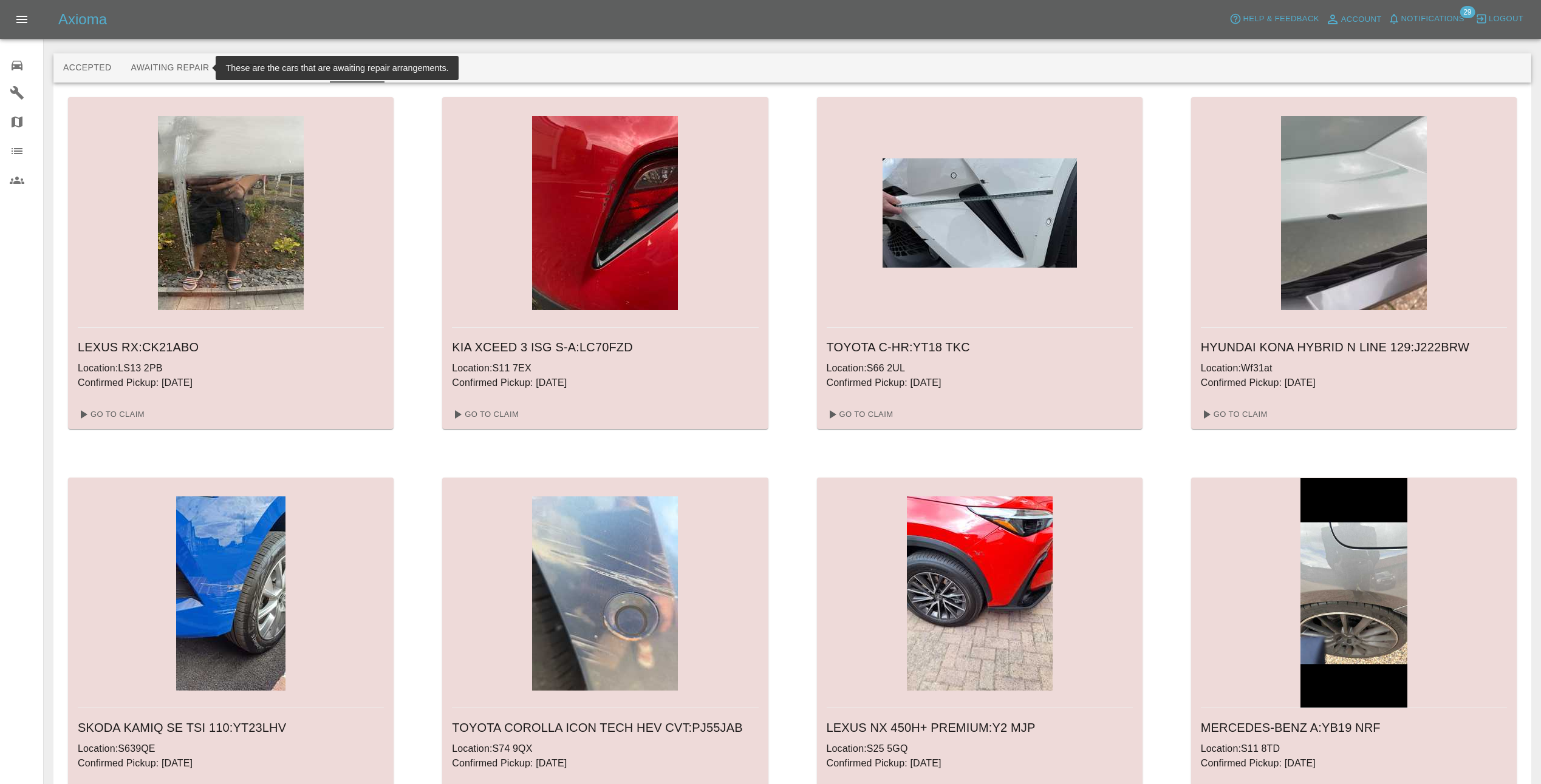
click at [167, 65] on button "Awaiting Repair" at bounding box center [170, 68] width 98 height 29
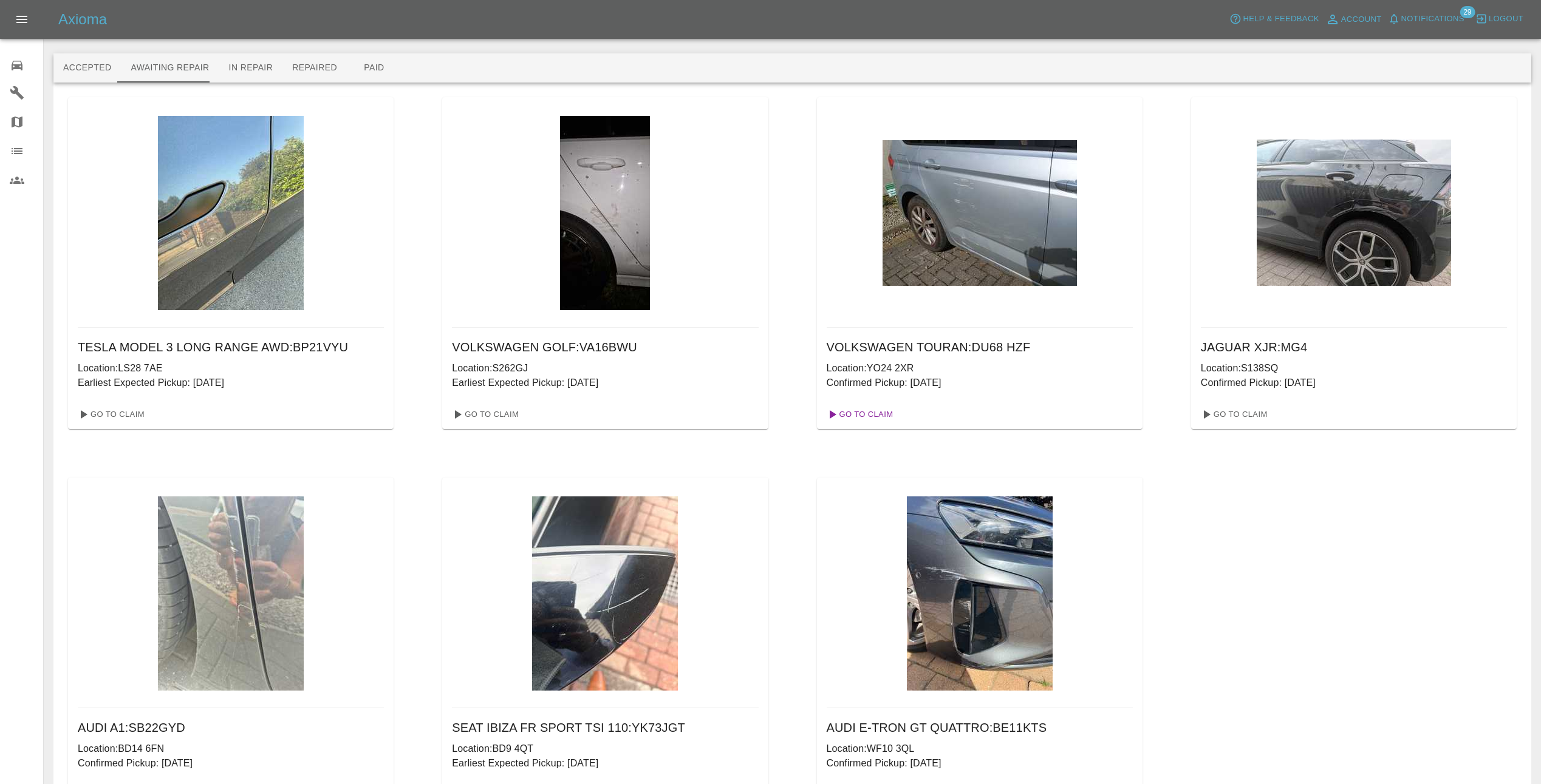
click at [870, 408] on link "Go To Claim" at bounding box center [859, 414] width 75 height 19
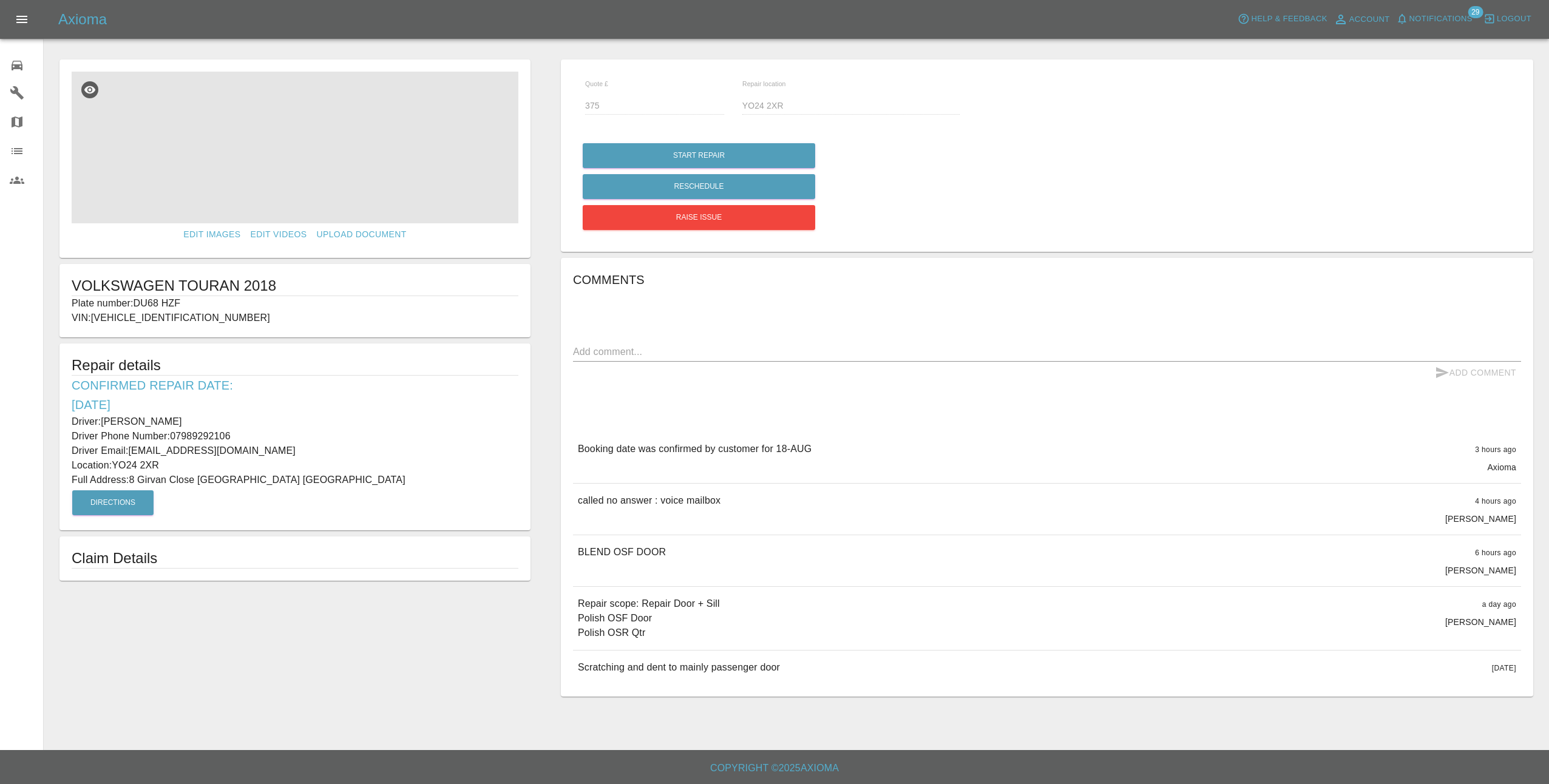
click at [279, 151] on img at bounding box center [295, 147] width 447 height 151
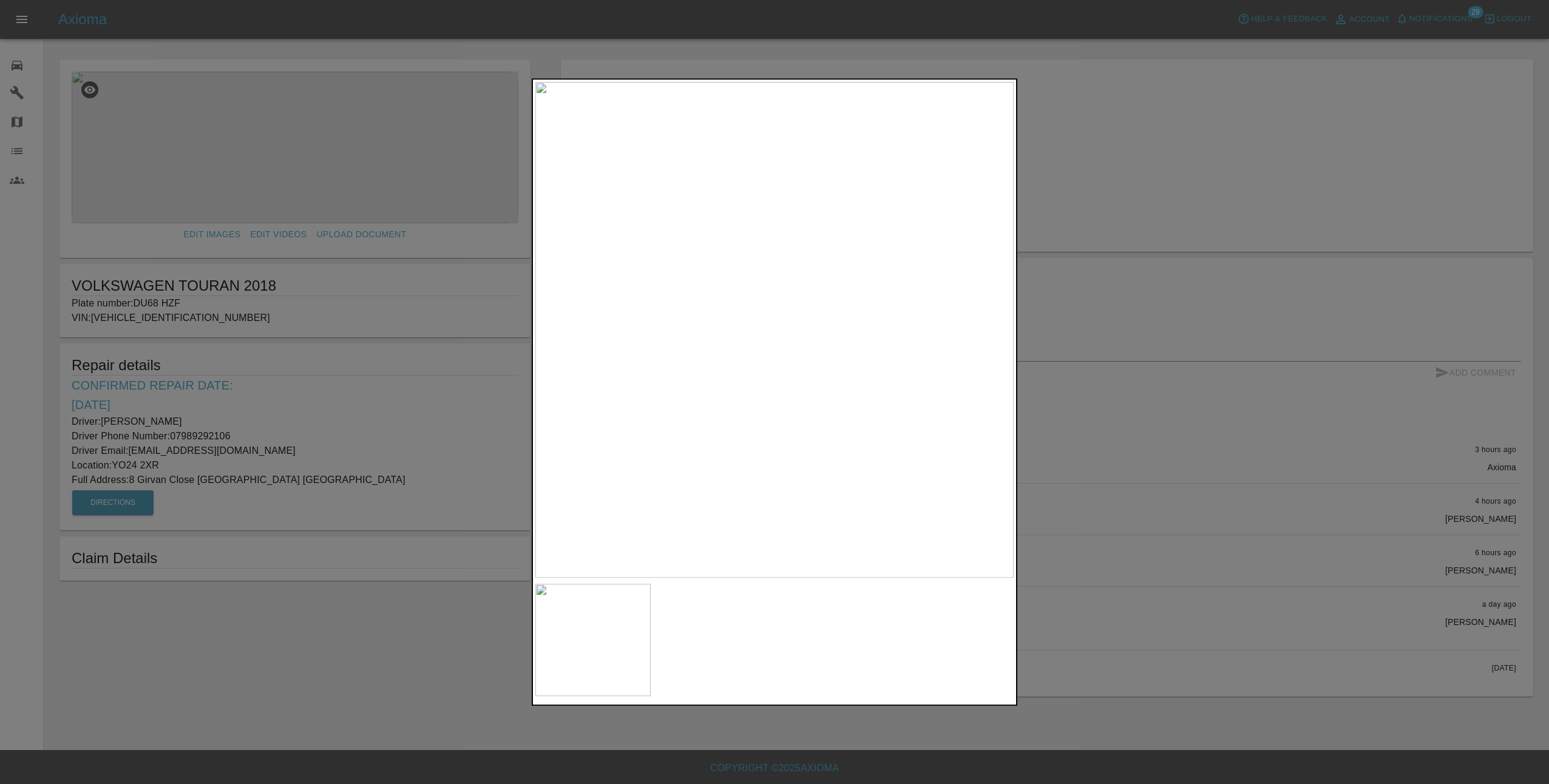
click at [1075, 493] on div at bounding box center [774, 392] width 1549 height 784
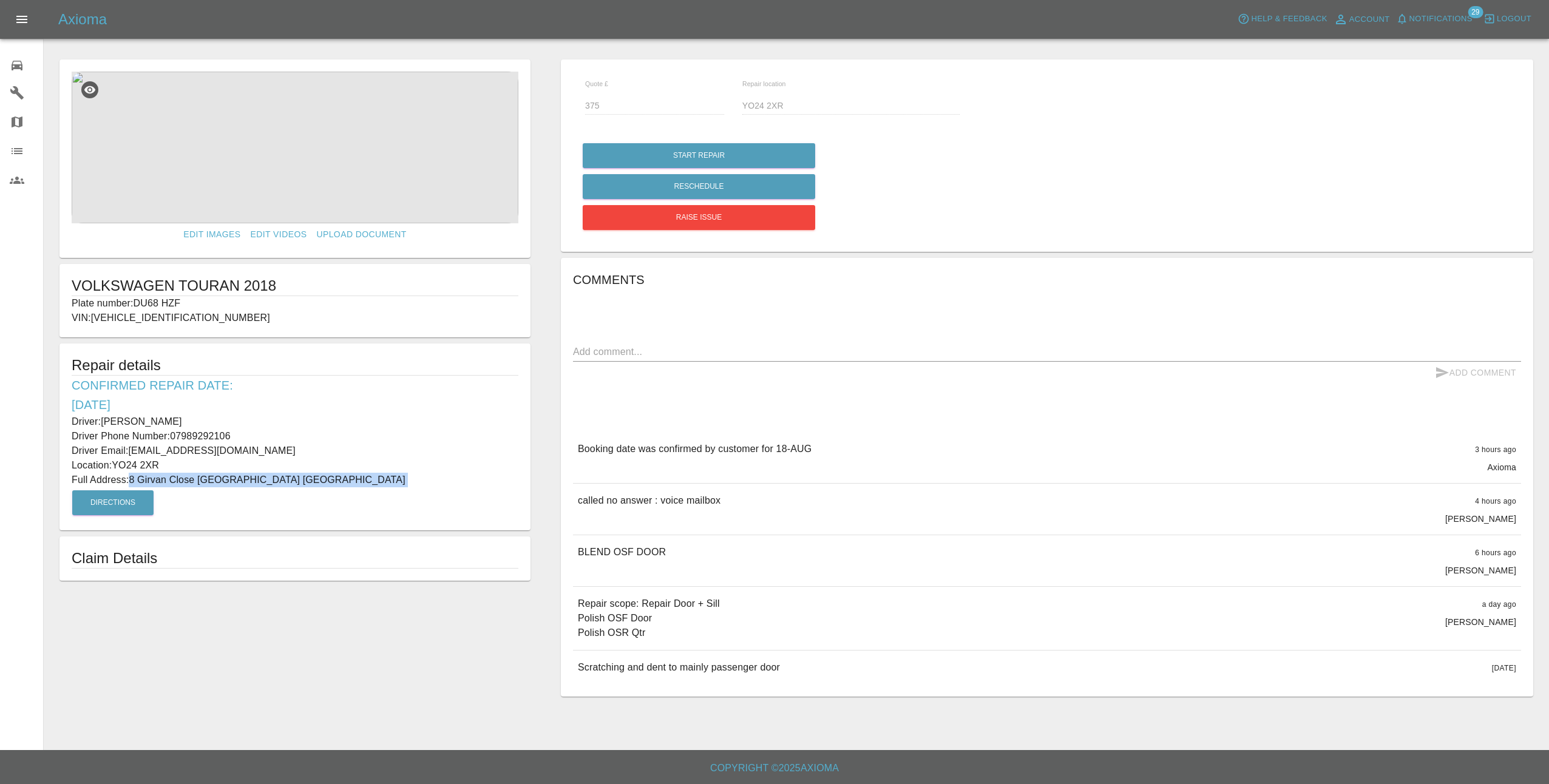
drag, startPoint x: 131, startPoint y: 476, endPoint x: 274, endPoint y: 491, distance: 143.8
click at [274, 491] on div "Repair details Confirmed Repair Date: [DATE] Driver: [PERSON_NAME] Driver Phone…" at bounding box center [295, 437] width 471 height 187
drag, startPoint x: 274, startPoint y: 491, endPoint x: 230, endPoint y: 481, distance: 45.1
copy div "8 Girvan Close [GEOGRAPHIC_DATA] Directions"
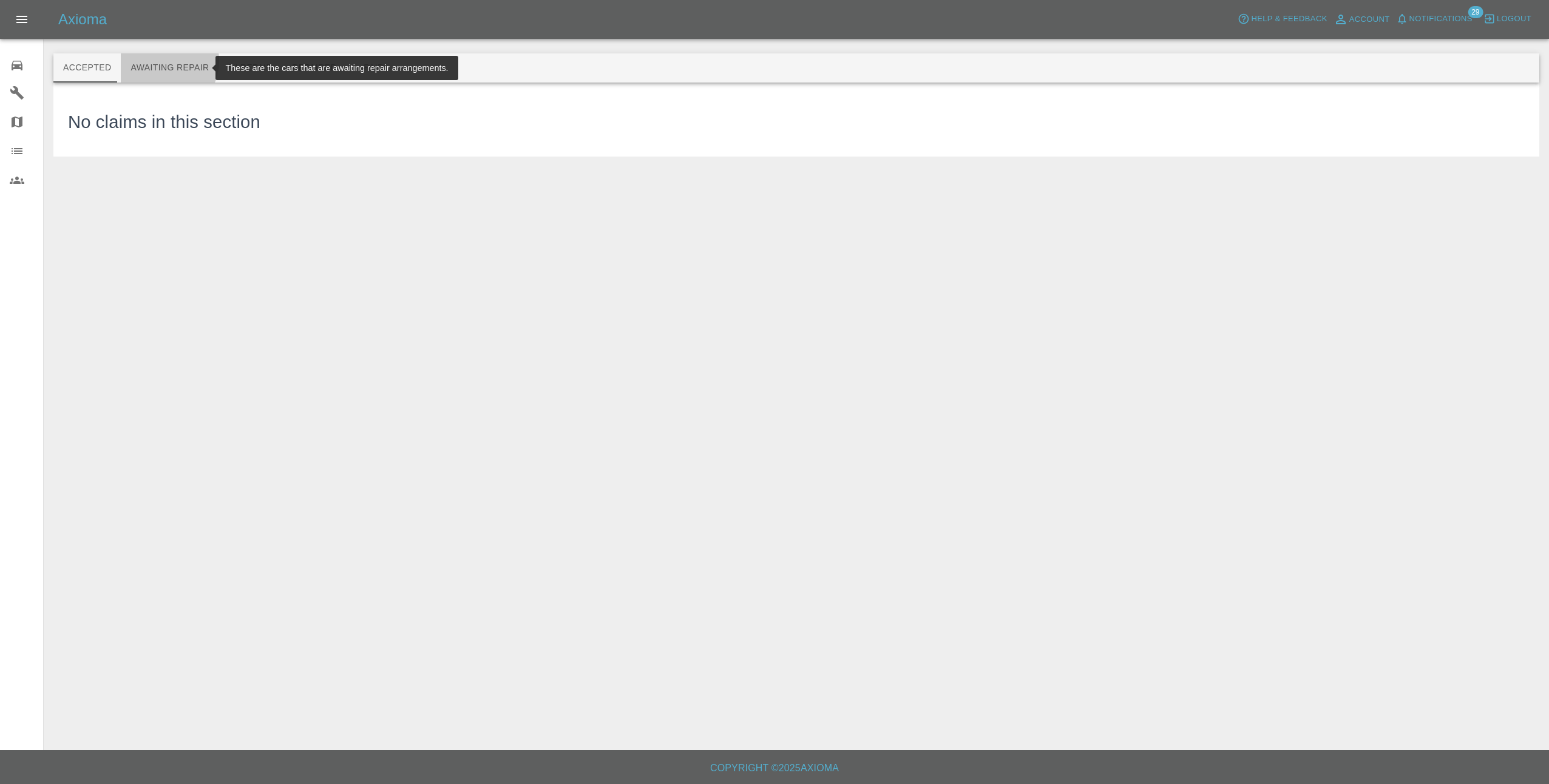
click at [158, 61] on button "Awaiting Repair" at bounding box center [170, 68] width 98 height 29
